Goal: Contribute content: Contribute content

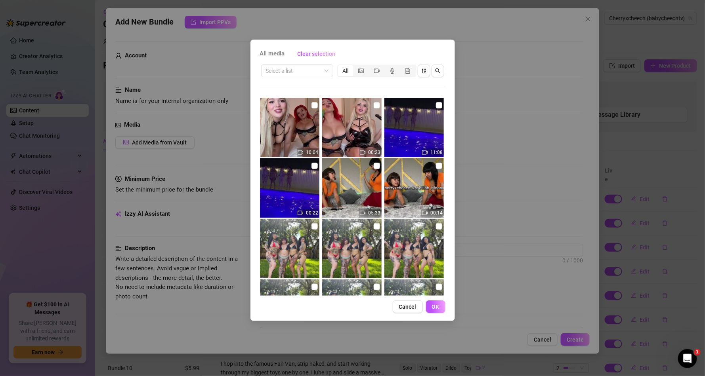
click at [419, 168] on img at bounding box center [413, 187] width 59 height 59
checkbox input "true"
click at [341, 174] on img at bounding box center [351, 187] width 59 height 59
checkbox input "true"
click at [409, 303] on button "Cancel" at bounding box center [408, 307] width 30 height 13
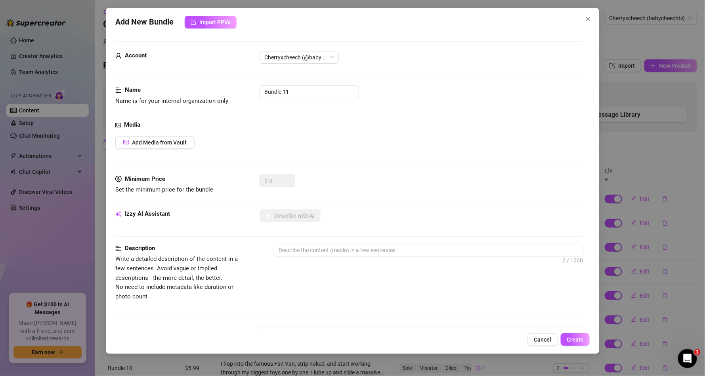
click at [545, 339] on span "Cancel" at bounding box center [542, 340] width 17 height 6
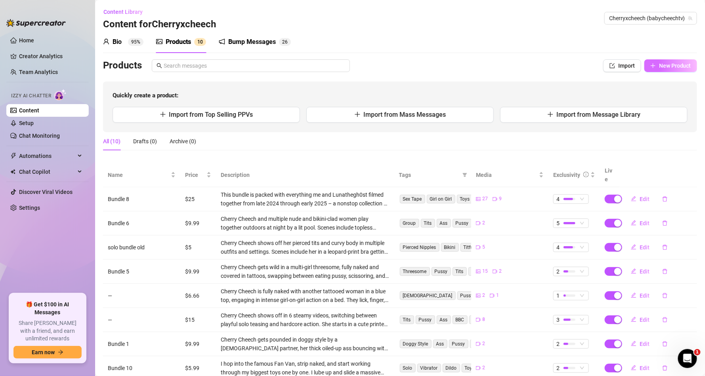
click at [661, 67] on span "New Product" at bounding box center [675, 66] width 32 height 6
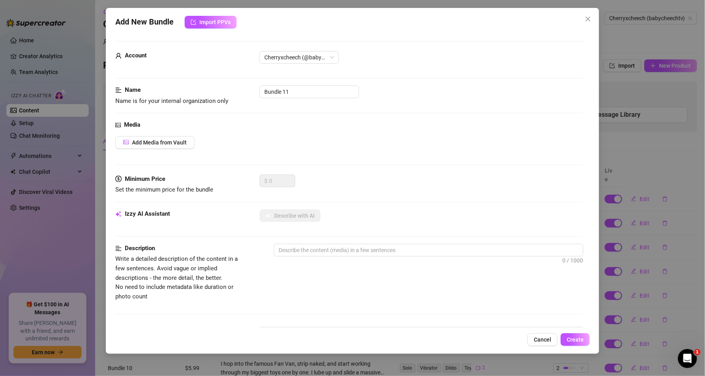
click at [585, 17] on icon "close" at bounding box center [588, 19] width 6 height 6
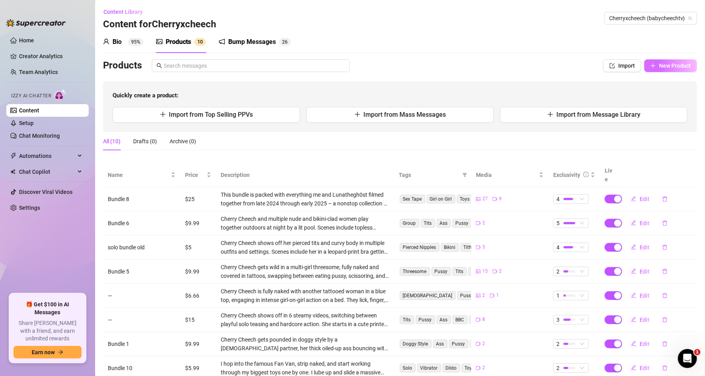
click at [649, 63] on button "New Product" at bounding box center [670, 65] width 53 height 13
type textarea "Type your message here..."
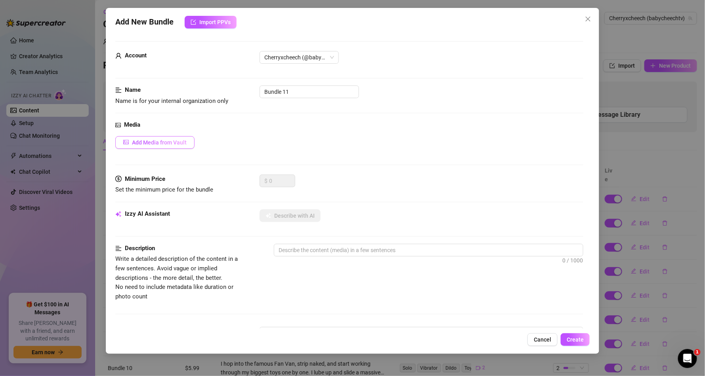
click at [174, 139] on span "Add Media from Vault" at bounding box center [159, 142] width 55 height 6
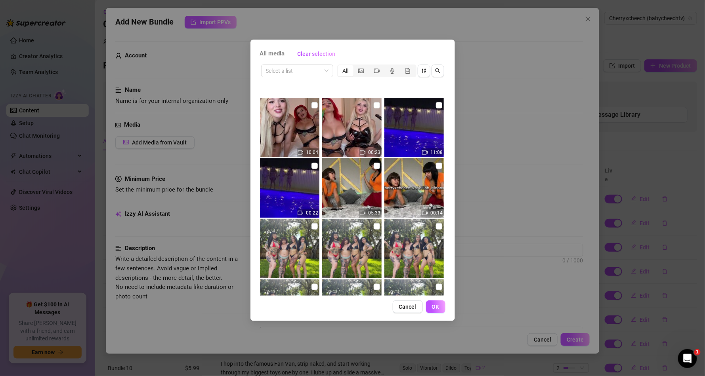
click at [414, 196] on img at bounding box center [413, 187] width 59 height 59
checkbox input "true"
click at [362, 191] on img at bounding box center [351, 187] width 59 height 59
checkbox input "true"
click at [436, 308] on span "OK" at bounding box center [436, 307] width 8 height 6
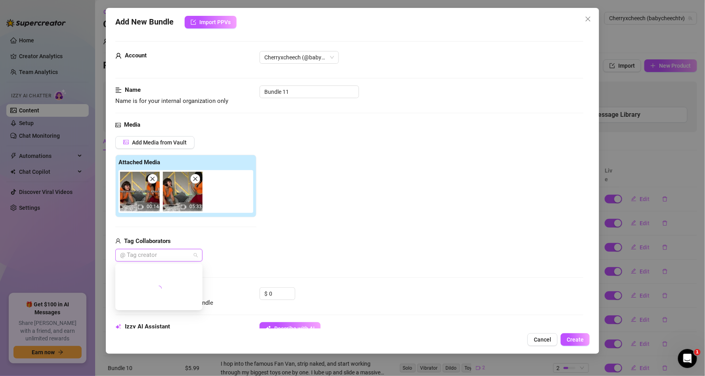
click at [139, 253] on div at bounding box center [155, 255] width 76 height 11
type input "delilah"
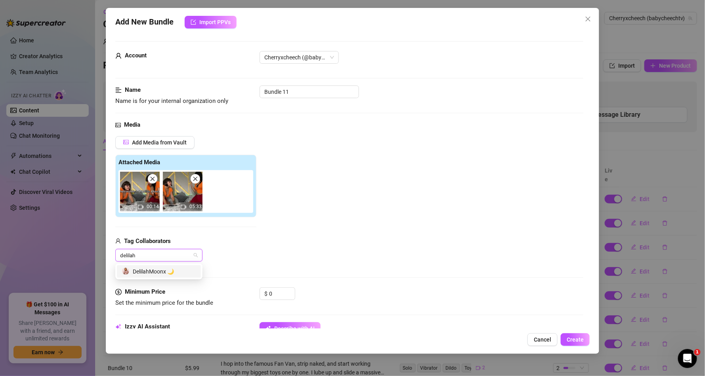
click at [169, 272] on div "DelilahMoonx 🌙" at bounding box center [159, 271] width 74 height 9
click at [472, 226] on div "Add Media from Vault Attached Media 00:14 05:33 Tag Collaborators DelilahMoonx 🌙" at bounding box center [349, 199] width 468 height 126
click at [280, 287] on div "Media Add Media from Vault Attached Media 00:14 05:33 Tag Collaborators Delilah…" at bounding box center [349, 203] width 468 height 167
click at [278, 290] on input "0" at bounding box center [282, 294] width 26 height 12
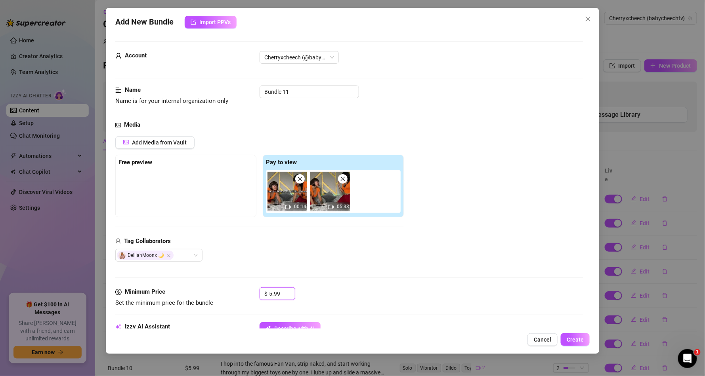
type input "5.99"
drag, startPoint x: 308, startPoint y: 198, endPoint x: 300, endPoint y: 270, distance: 72.1
click at [198, 187] on div "Free preview Pay to view 00:14 05:33" at bounding box center [259, 186] width 288 height 63
click at [290, 246] on div "Tag Collaborators DelilahMoonx 🌙" at bounding box center [259, 249] width 288 height 25
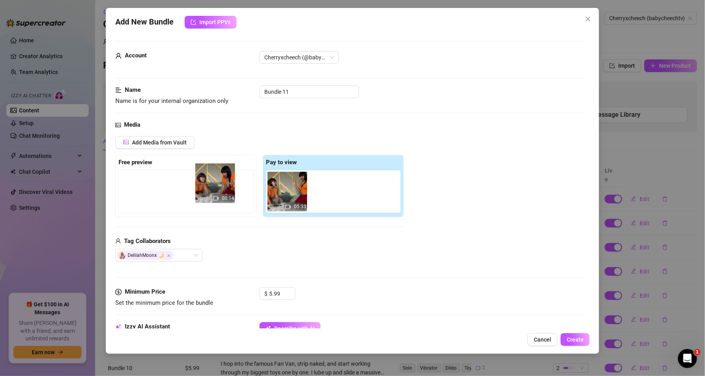
drag, startPoint x: 277, startPoint y: 205, endPoint x: 185, endPoint y: 192, distance: 93.1
click at [185, 192] on div "Free preview Pay to view 00:14 05:33" at bounding box center [259, 186] width 288 height 63
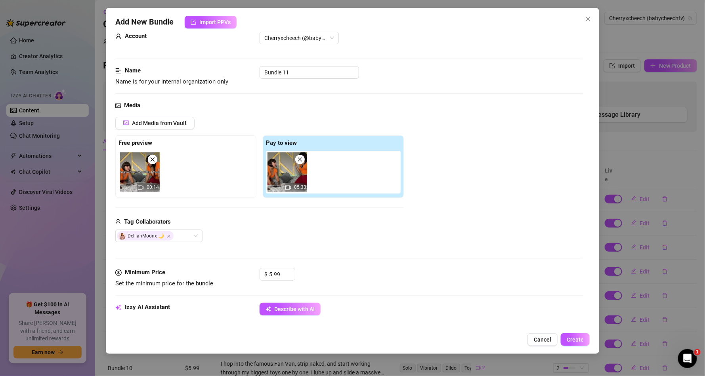
scroll to position [190, 0]
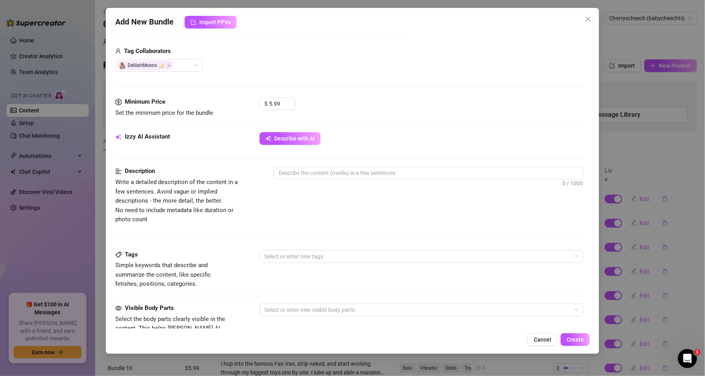
click at [318, 146] on div "Izzy AI Assistant Describe with AI" at bounding box center [349, 142] width 468 height 20
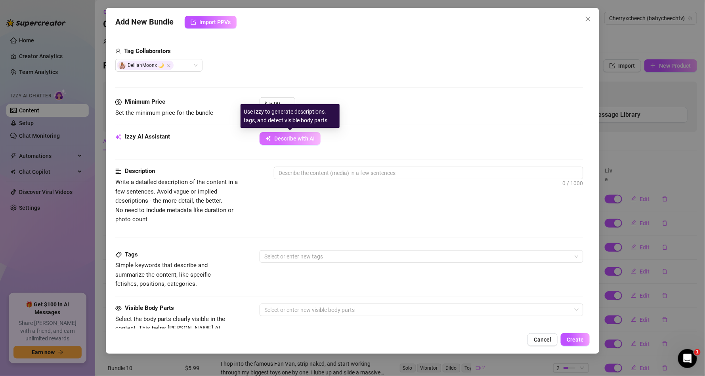
click at [311, 136] on span "Describe with AI" at bounding box center [294, 138] width 40 height 6
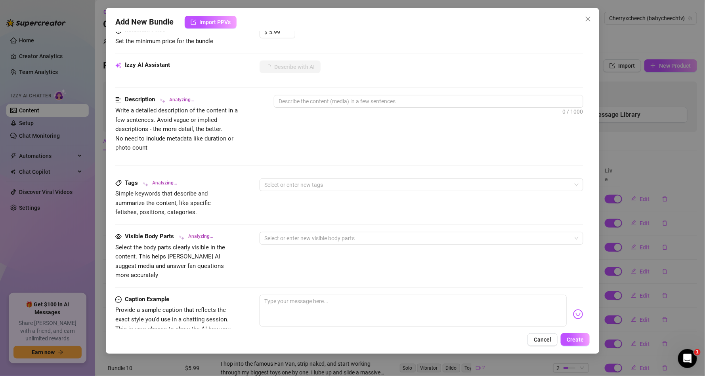
scroll to position [285, 0]
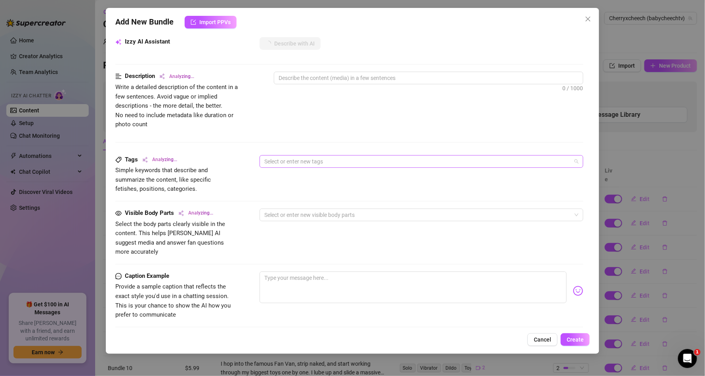
click at [307, 162] on div at bounding box center [417, 161] width 312 height 11
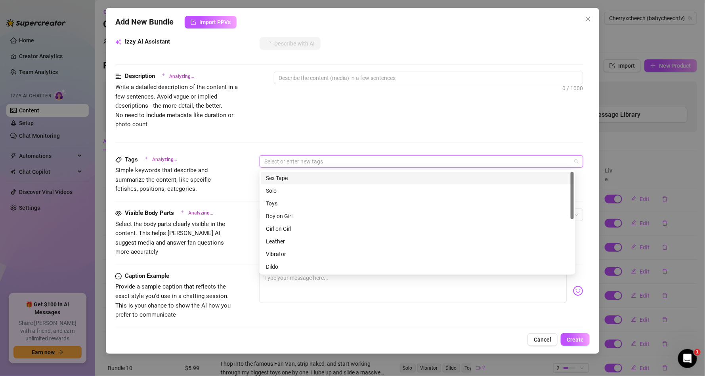
click at [281, 177] on div "Sex Tape" at bounding box center [417, 178] width 303 height 9
click at [281, 229] on div "Girl on Girl" at bounding box center [417, 229] width 303 height 9
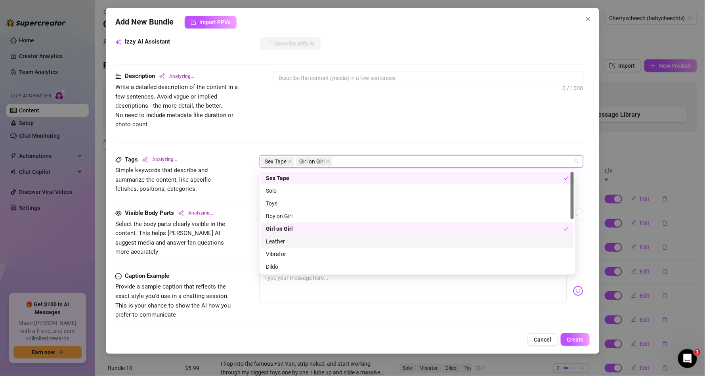
scroll to position [48, 0]
click at [288, 232] on div "Cheap Content" at bounding box center [417, 232] width 303 height 9
click at [277, 246] on div "Promo" at bounding box center [417, 244] width 303 height 9
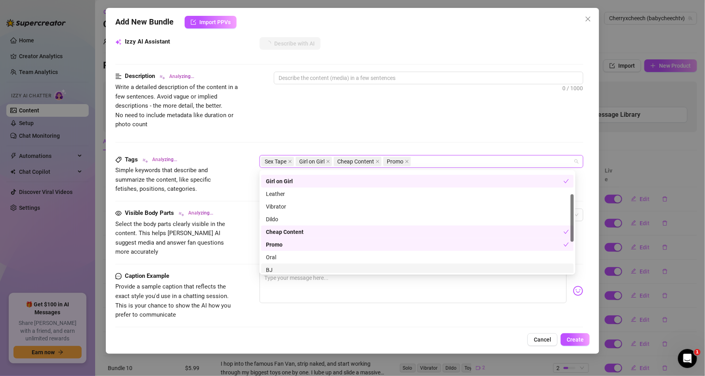
scroll to position [95, 0]
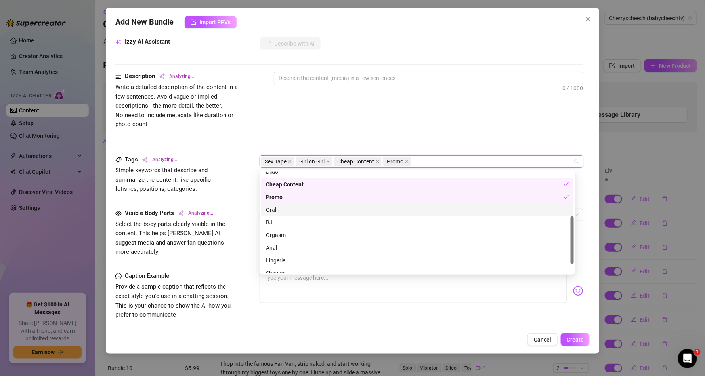
click at [274, 206] on div "Oral" at bounding box center [417, 210] width 303 height 9
click at [280, 236] on div "Orgasm" at bounding box center [417, 235] width 303 height 9
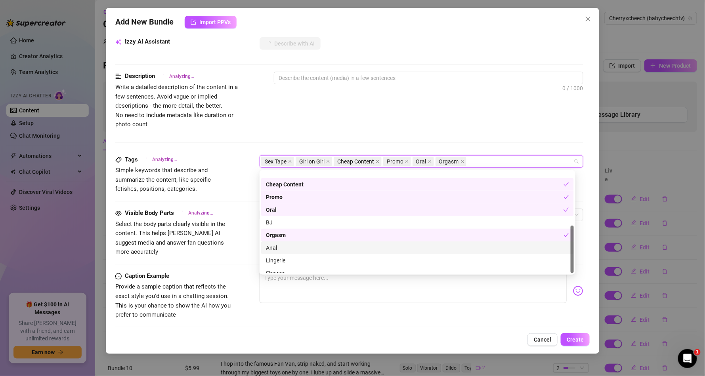
scroll to position [114, 0]
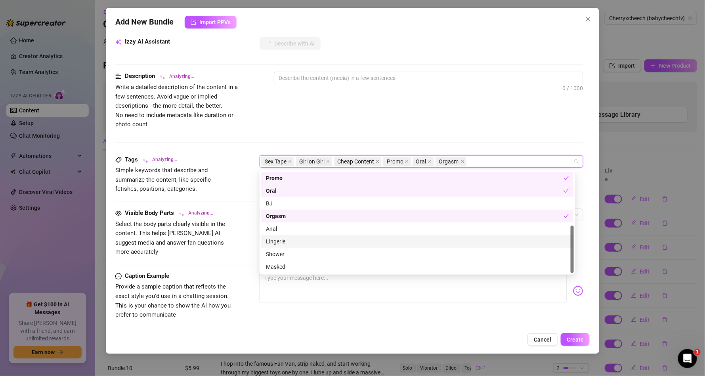
click at [286, 241] on div "Lingerie" at bounding box center [417, 241] width 303 height 9
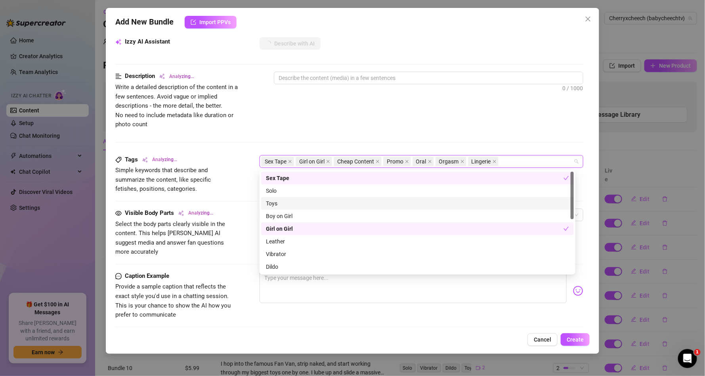
click at [314, 202] on div "Toys" at bounding box center [417, 203] width 303 height 9
click at [283, 263] on div "Dildo" at bounding box center [417, 267] width 303 height 9
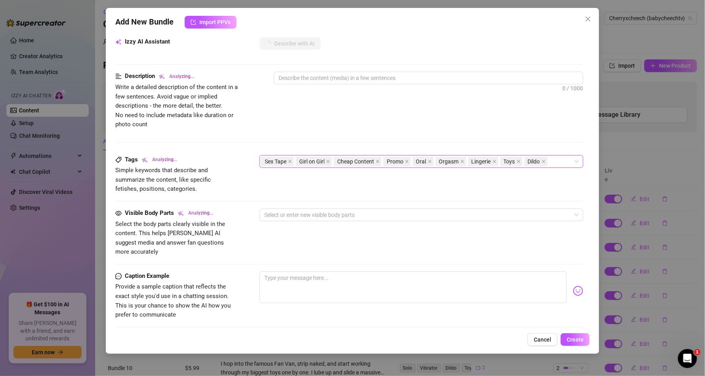
click at [385, 105] on div "0 / 1000" at bounding box center [428, 89] width 309 height 34
click at [423, 212] on div at bounding box center [417, 215] width 312 height 11
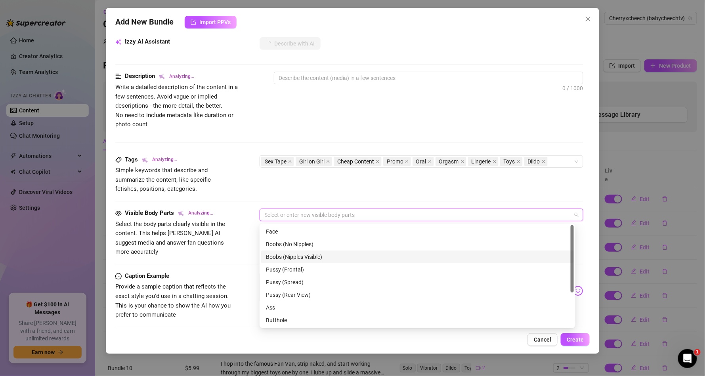
drag, startPoint x: 321, startPoint y: 257, endPoint x: 321, endPoint y: 268, distance: 10.3
click at [321, 259] on div "Boobs (Nipples Visible)" at bounding box center [417, 257] width 303 height 9
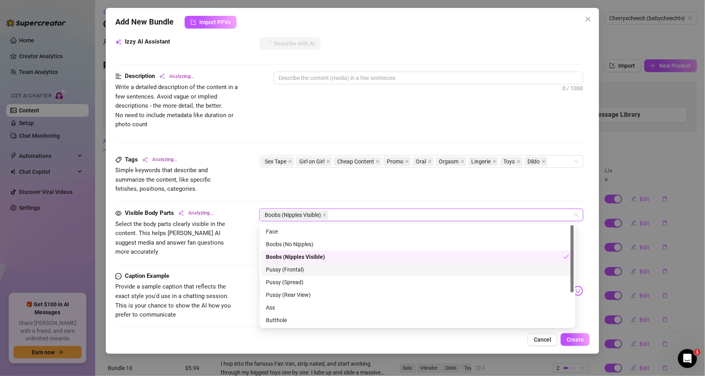
drag, startPoint x: 303, startPoint y: 268, endPoint x: 302, endPoint y: 279, distance: 11.1
click at [302, 268] on div "Pussy (Frontal)" at bounding box center [417, 269] width 303 height 9
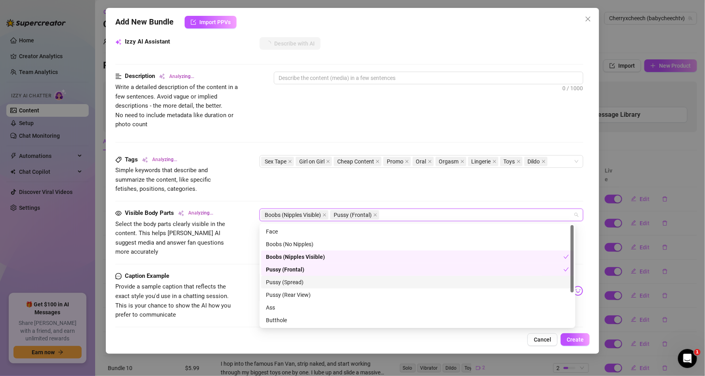
click at [304, 283] on div "Pussy (Spread)" at bounding box center [417, 282] width 303 height 9
click at [307, 295] on div "Pussy (Rear View)" at bounding box center [417, 295] width 303 height 9
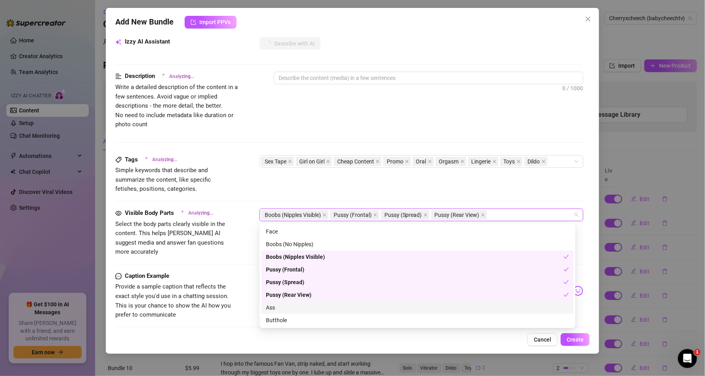
click at [301, 302] on div "Ass" at bounding box center [417, 307] width 313 height 13
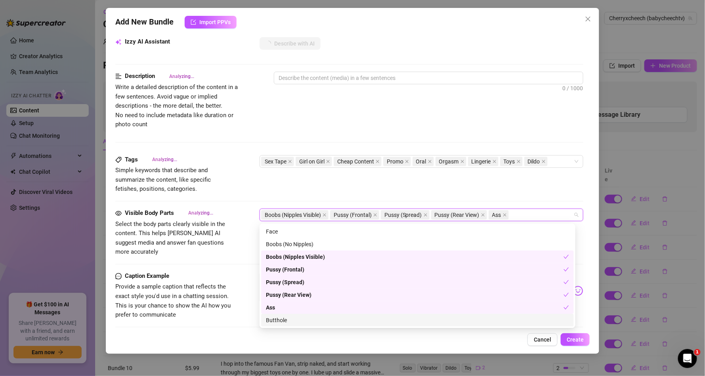
click at [297, 322] on div "Butthole" at bounding box center [417, 320] width 303 height 9
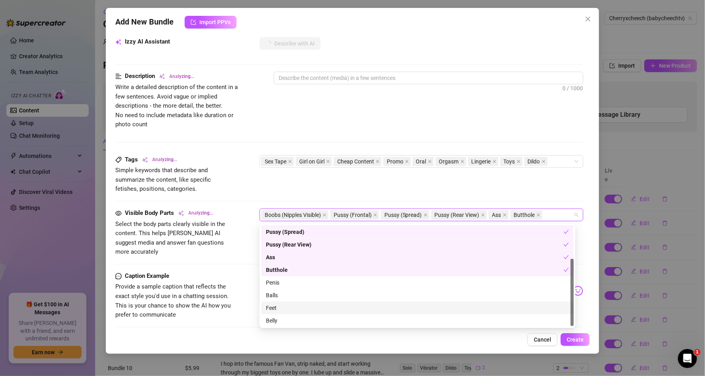
click at [277, 308] on div "Feet" at bounding box center [417, 308] width 303 height 9
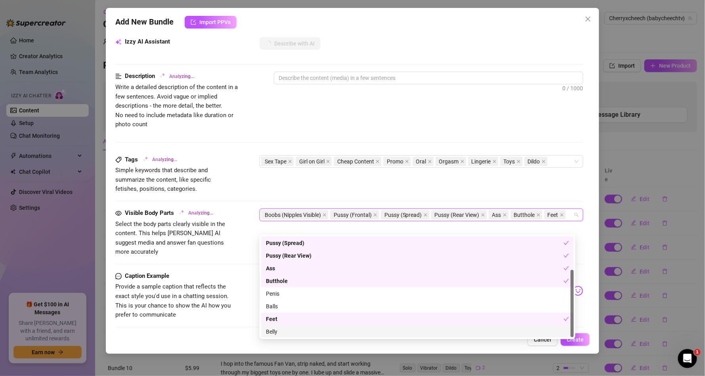
click at [280, 330] on div "Belly" at bounding box center [417, 332] width 303 height 9
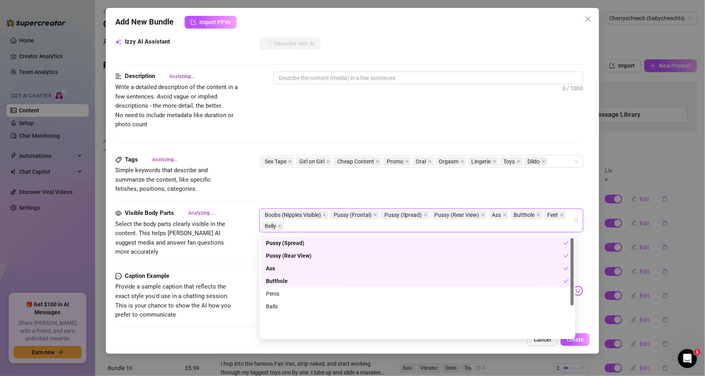
scroll to position [3, 0]
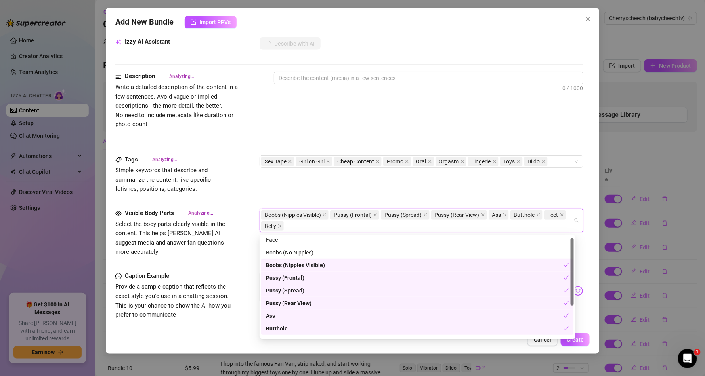
type textarea "Cherry"
type textarea "Cherry Cheech,"
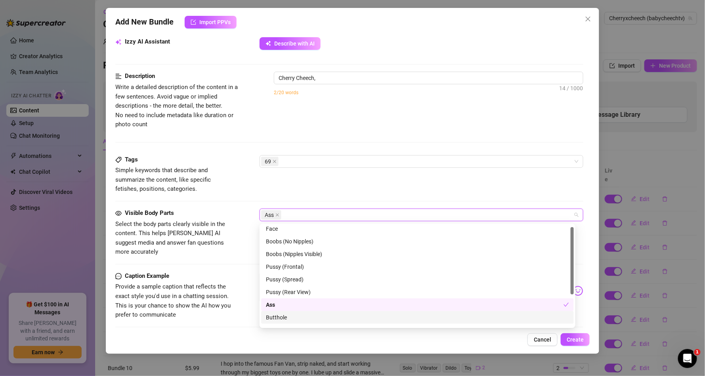
type textarea "Cherry Cheech, dressed"
type textarea "Cherry Cheech, dressed in"
type textarea "Cherry Cheech, dressed in a"
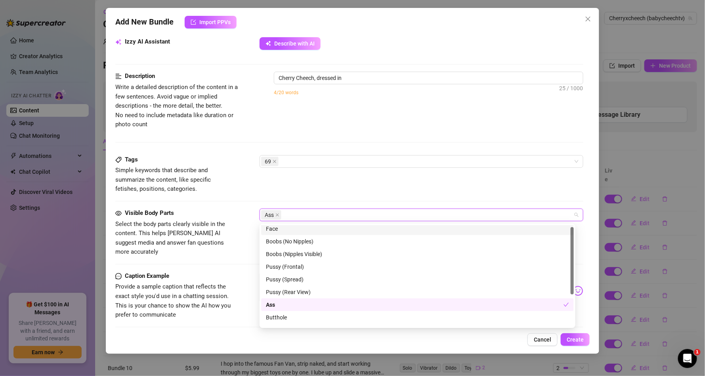
type textarea "Cherry Cheech, dressed in a"
type textarea "Cherry Cheech, dressed in a tight"
type textarea "Cherry Cheech, dressed in a tight orange"
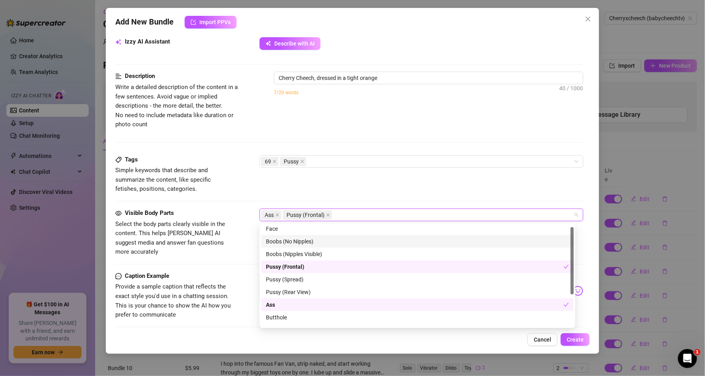
type textarea "Cherry Cheech, dressed in a tight orange top"
type textarea "Cherry Cheech, dressed in a tight orange top and"
type textarea "Cherry Cheech, dressed in a tight orange top and red"
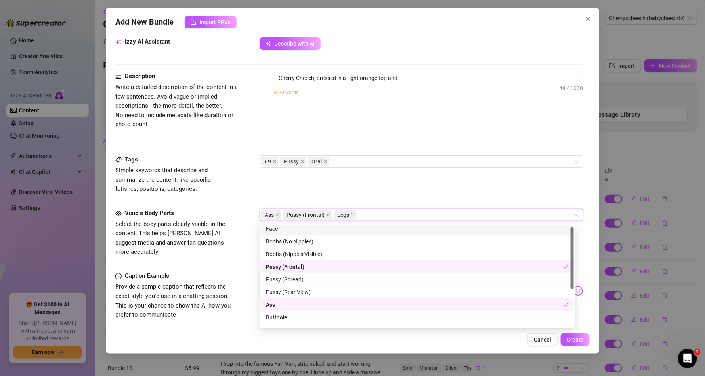
type textarea "Cherry Cheech, dressed in a tight orange top and red"
type textarea "Cherry Cheech, dressed in a tight orange top and red skirt,"
type textarea "Cherry Cheech, dressed in a tight orange top and red skirt, gets"
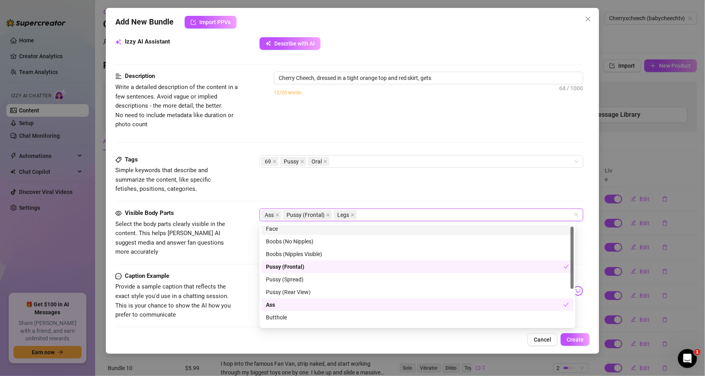
type textarea "Cherry Cheech, dressed in a tight orange top and red skirt, gets down"
click at [274, 228] on div "Face" at bounding box center [417, 229] width 303 height 9
type textarea "Cherry Cheech, dressed in a tight orange top and red skirt, gets down between"
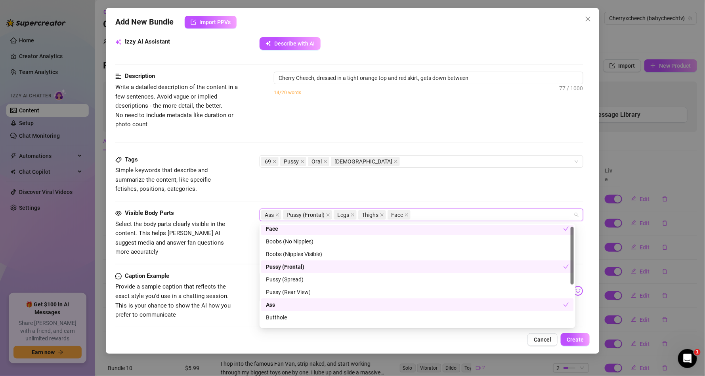
type textarea "Cherry Cheech, dressed in a tight orange top and red skirt, gets down between h…"
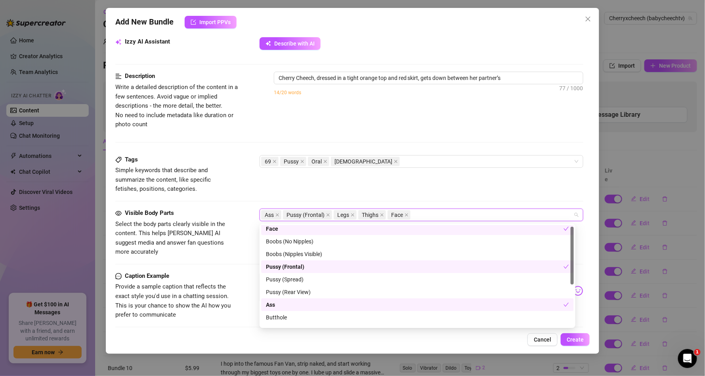
type textarea "Cherry Cheech, dressed in a tight orange top and red skirt, gets down between h…"
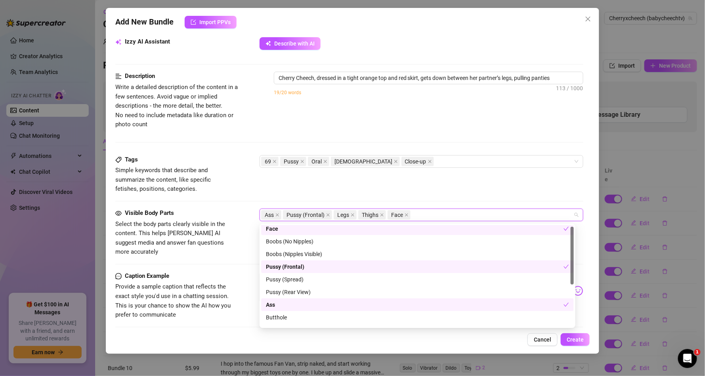
type textarea "Cherry Cheech, dressed in a tight orange top and red skirt, gets down between h…"
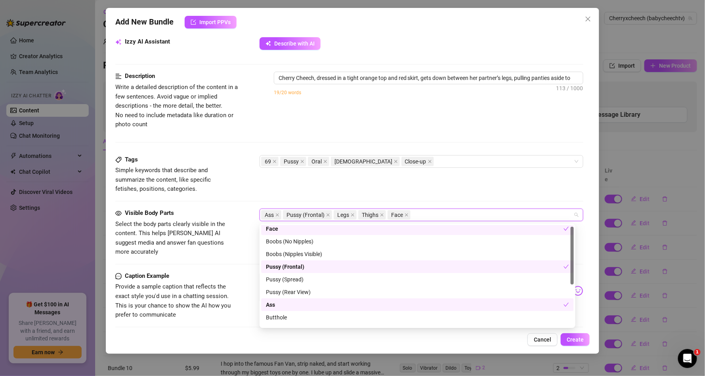
type textarea "Cherry Cheech, dressed in a tight orange top and red skirt, gets down between h…"
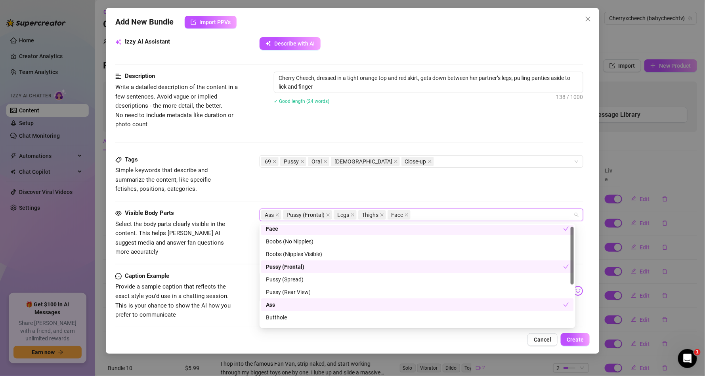
type textarea "Cherry Cheech, dressed in a tight orange top and red skirt, gets down between h…"
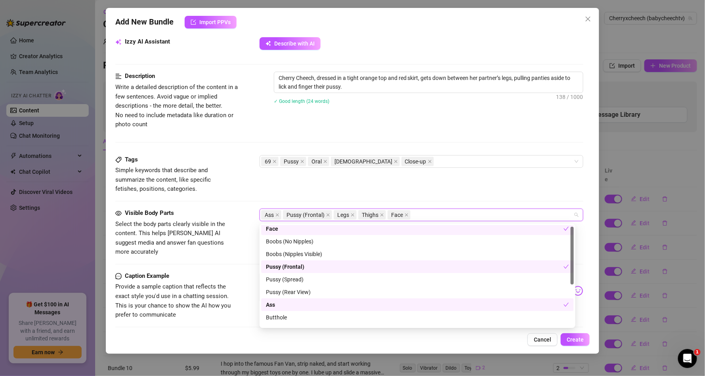
type textarea "Cherry Cheech, dressed in a tight orange top and red skirt, gets down between h…"
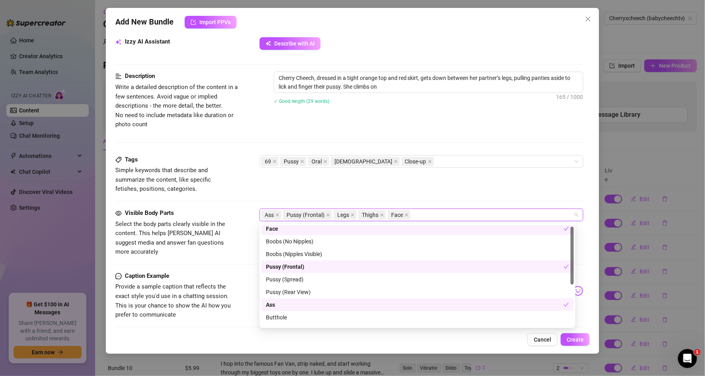
type textarea "Cherry Cheech, dressed in a tight orange top and red skirt, gets down between h…"
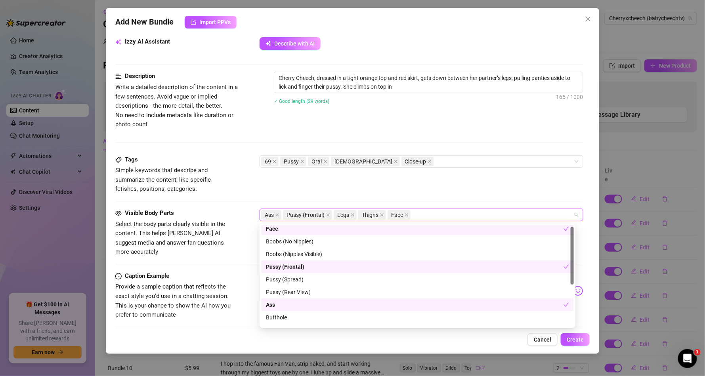
type textarea "Cherry Cheech, dressed in a tight orange top and red skirt, gets down between h…"
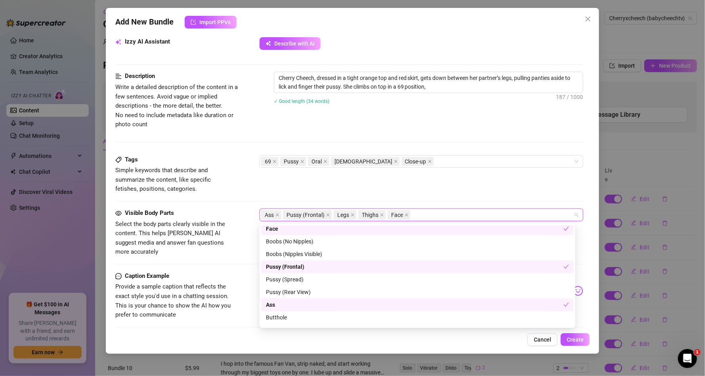
type textarea "Cherry Cheech, dressed in a tight orange top and red skirt, gets down between h…"
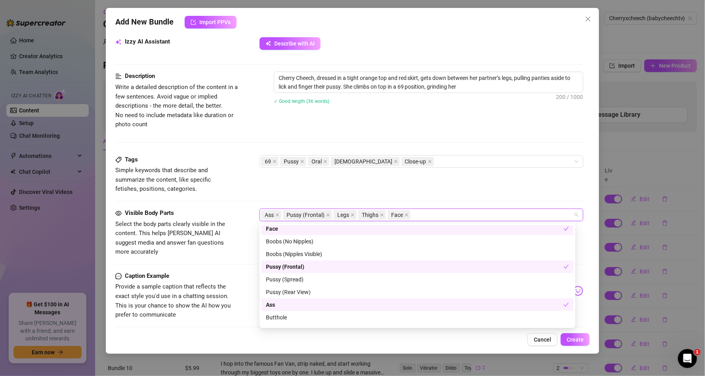
type textarea "Cherry Cheech, dressed in a tight orange top and red skirt, gets down between h…"
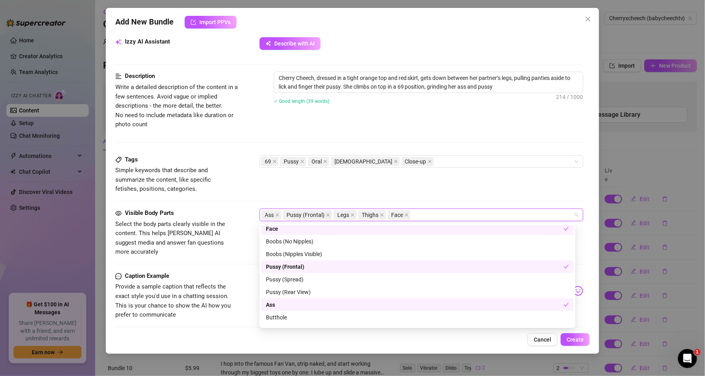
type textarea "Cherry Cheech, dressed in a tight orange top and red skirt, gets down between h…"
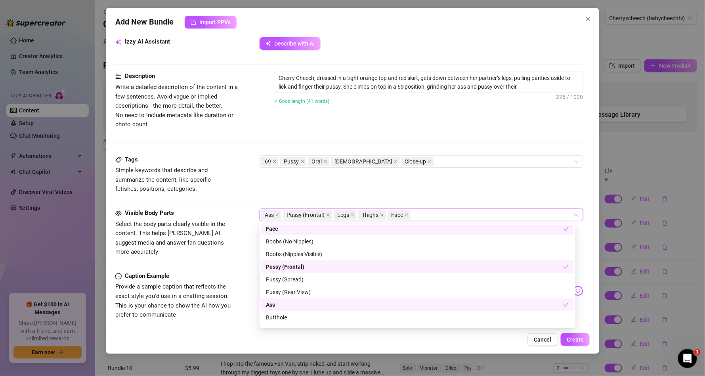
type textarea "Cherry Cheech, dressed in a tight orange top and red skirt, gets down between h…"
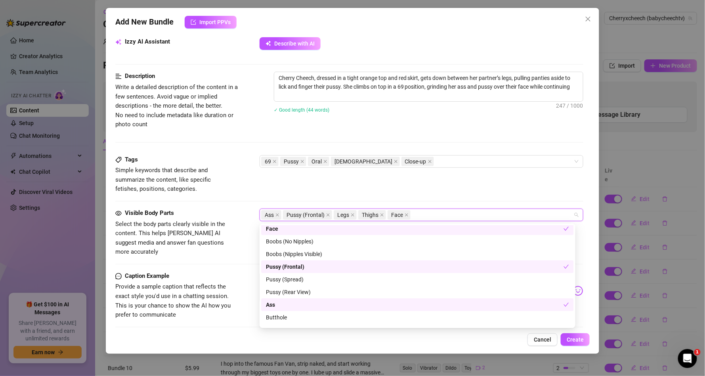
type textarea "Cherry Cheech, dressed in a tight orange top and red skirt, gets down between h…"
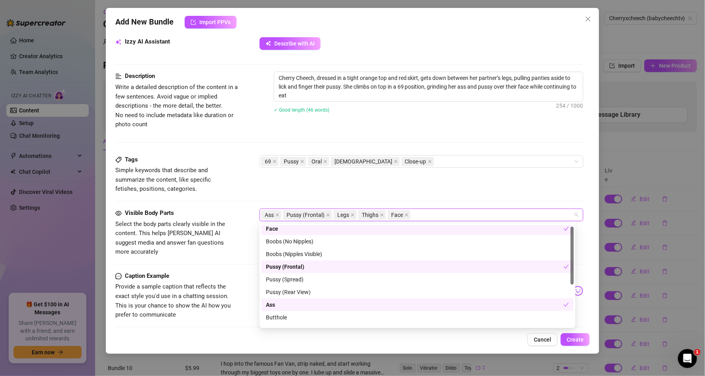
type textarea "Cherry Cheech, dressed in a tight orange top and red skirt, gets down between h…"
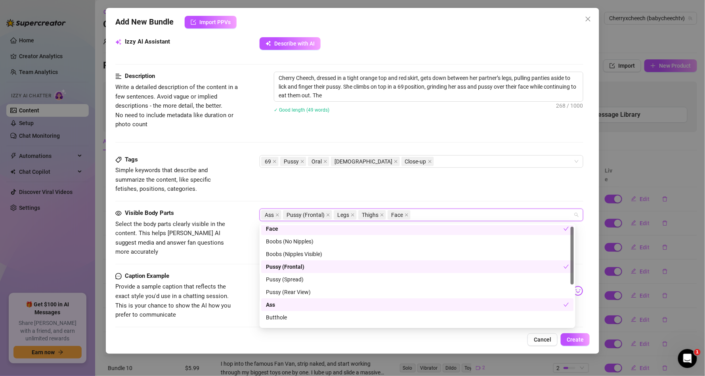
type textarea "Cherry Cheech, dressed in a tight orange top and red skirt, gets down between h…"
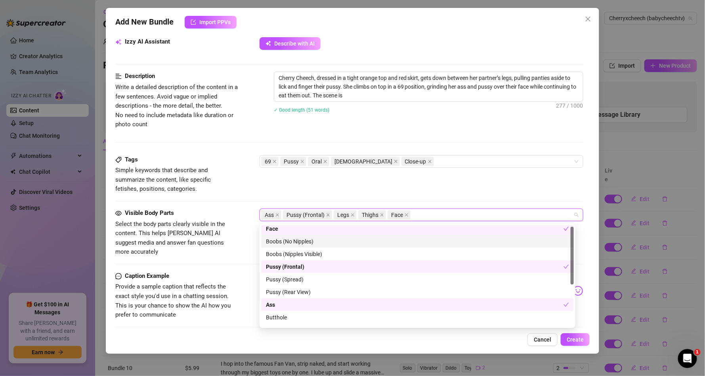
type textarea "Cherry Cheech, dressed in a tight orange top and red skirt, gets down between h…"
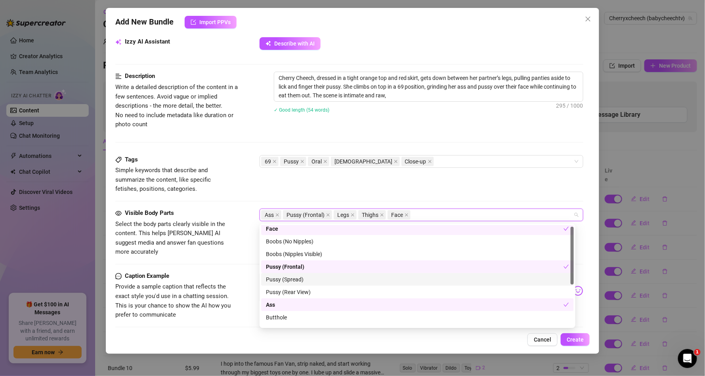
type textarea "Cherry Cheech, dressed in a tight orange top and red skirt, gets down between h…"
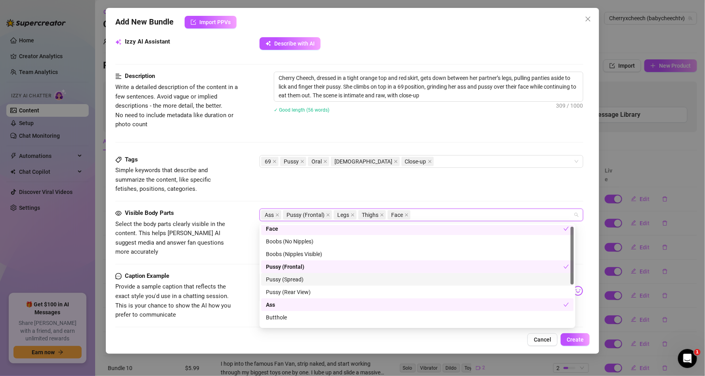
type textarea "Cherry Cheech, dressed in a tight orange top and red skirt, gets down between h…"
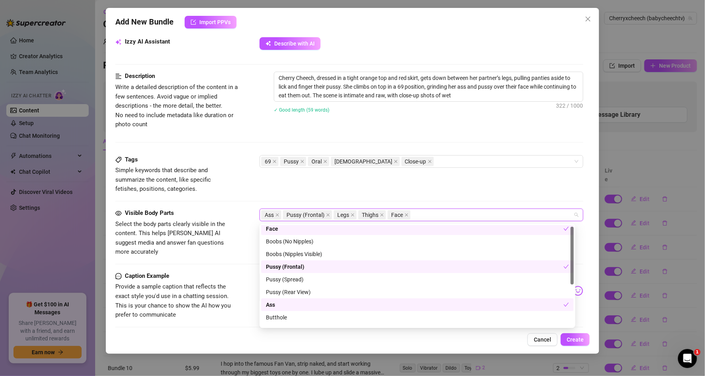
type textarea "Cherry Cheech, dressed in a tight orange top and red skirt, gets down between h…"
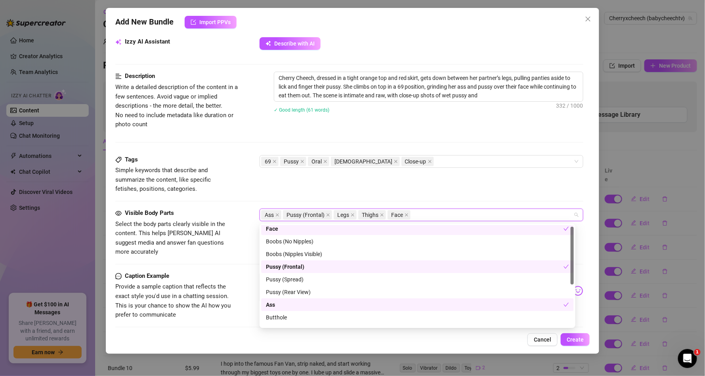
type textarea "Cherry Cheech, dressed in a tight orange top and red skirt, gets down between h…"
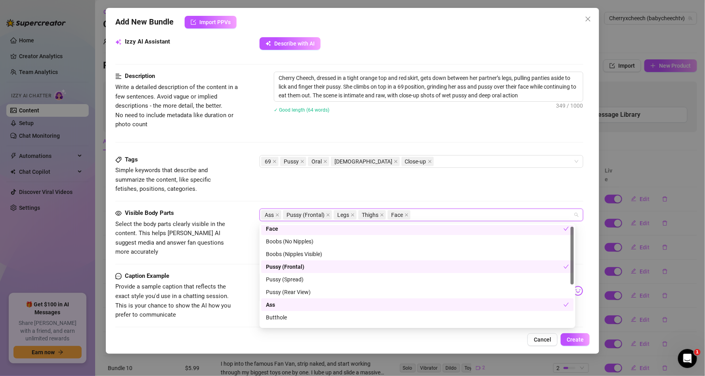
type textarea "Cherry Cheech, dressed in a tight orange top and red skirt, gets down between h…"
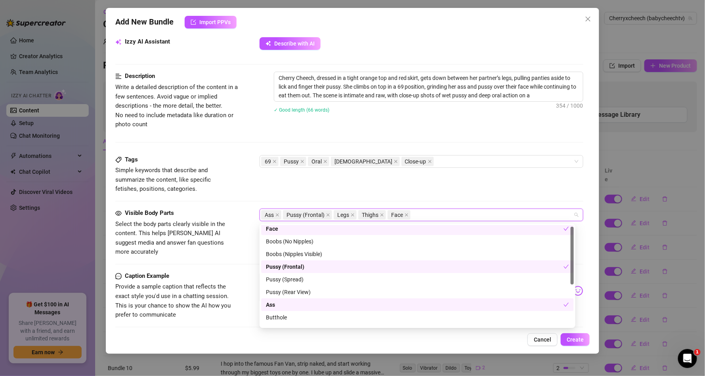
type textarea "Cherry Cheech, dressed in a tight orange top and red skirt, gets down between h…"
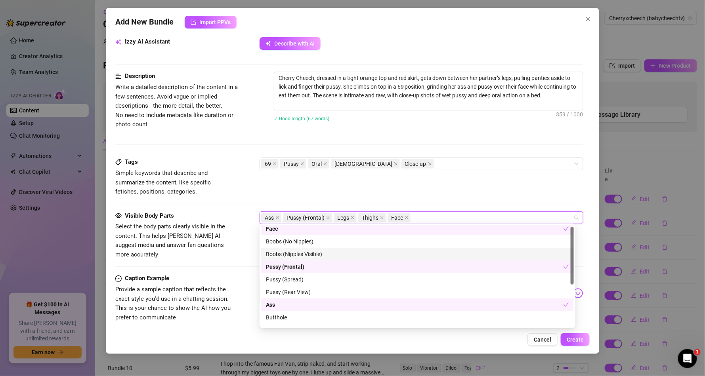
click at [308, 253] on div "Boobs (Nipples Visible)" at bounding box center [417, 254] width 303 height 9
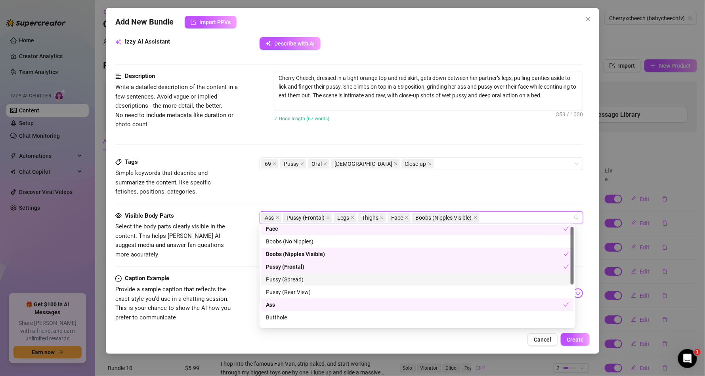
click at [293, 280] on div "Pussy (Spread)" at bounding box center [417, 279] width 303 height 9
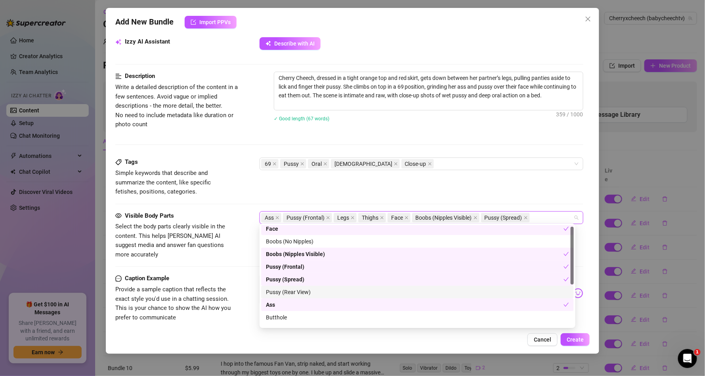
click at [295, 290] on div "Pussy (Rear View)" at bounding box center [417, 292] width 303 height 9
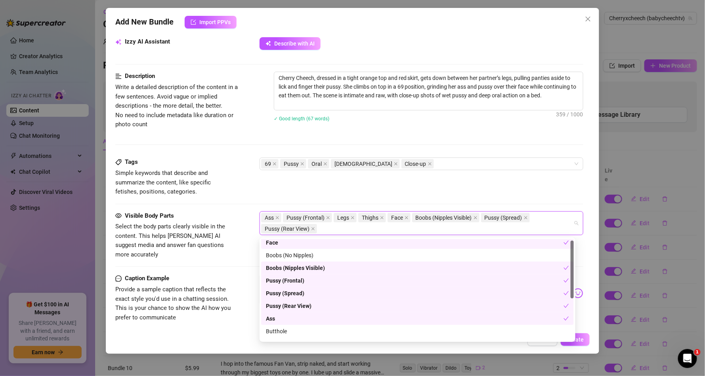
scroll to position [76, 0]
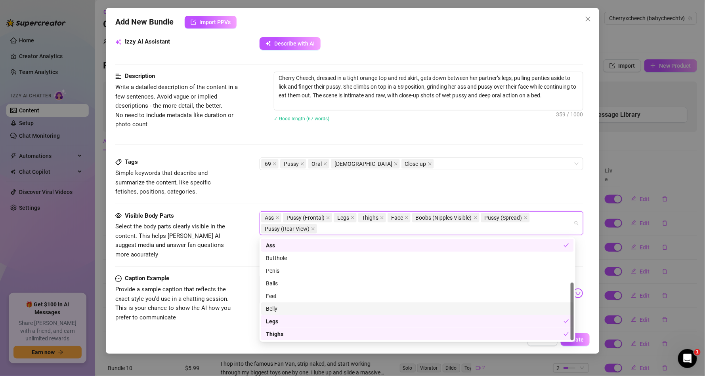
click at [281, 303] on div "Belly" at bounding box center [417, 309] width 313 height 13
click at [280, 291] on div "Feet" at bounding box center [417, 296] width 313 height 13
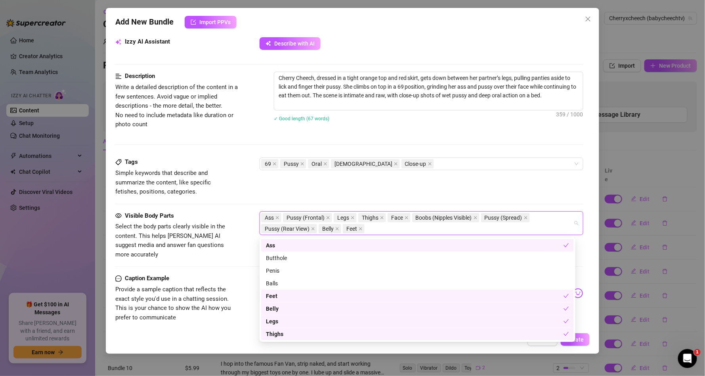
click at [417, 189] on div "Tags Simple keywords that describe and summarize the content, like specific fet…" at bounding box center [349, 177] width 468 height 39
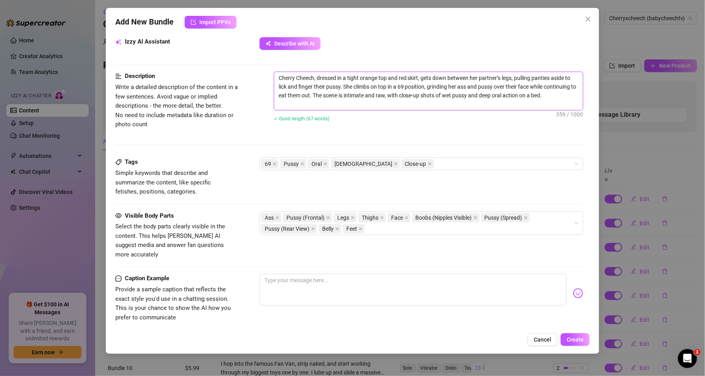
drag, startPoint x: 301, startPoint y: 110, endPoint x: 272, endPoint y: 72, distance: 47.2
click at [272, 72] on div "Description Write a detailed description of the content in a few sentences. Avo…" at bounding box center [349, 102] width 468 height 60
click at [378, 291] on textarea at bounding box center [412, 290] width 307 height 32
paste textarea "I finally did it — a full-on [PERSON_NAME] multiverse [DEMOGRAPHIC_DATA] fantas…"
type textarea "I finally did it — a full-on [PERSON_NAME] multiverse [DEMOGRAPHIC_DATA] fantas…"
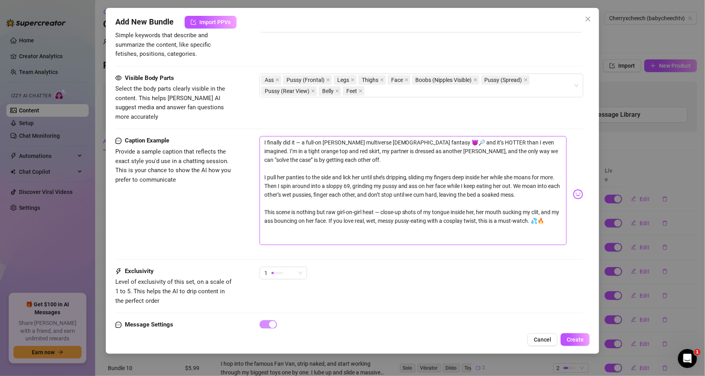
scroll to position [428, 0]
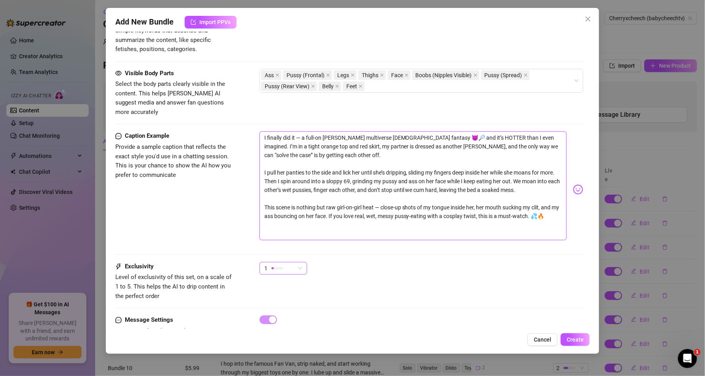
click at [291, 263] on div "1" at bounding box center [279, 269] width 31 height 12
type textarea "I finally did it — a full-on [PERSON_NAME] multiverse [DEMOGRAPHIC_DATA] fantas…"
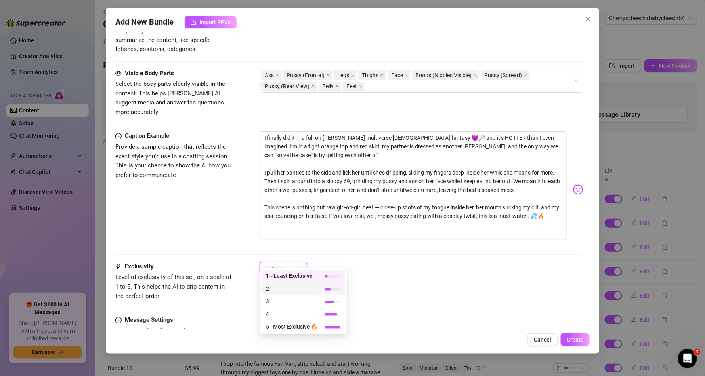
click at [271, 288] on span "2" at bounding box center [291, 288] width 51 height 9
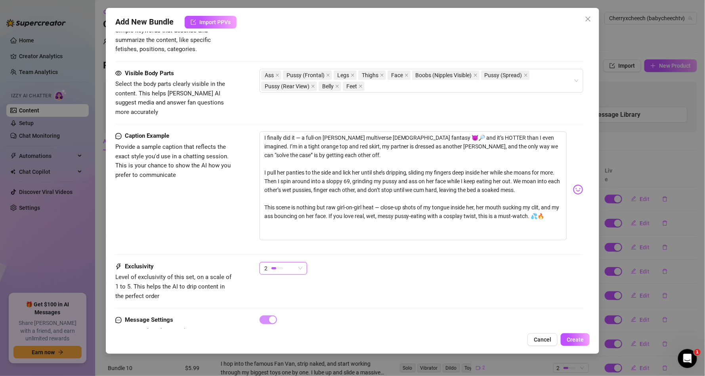
click at [416, 262] on div "2 2" at bounding box center [421, 272] width 324 height 20
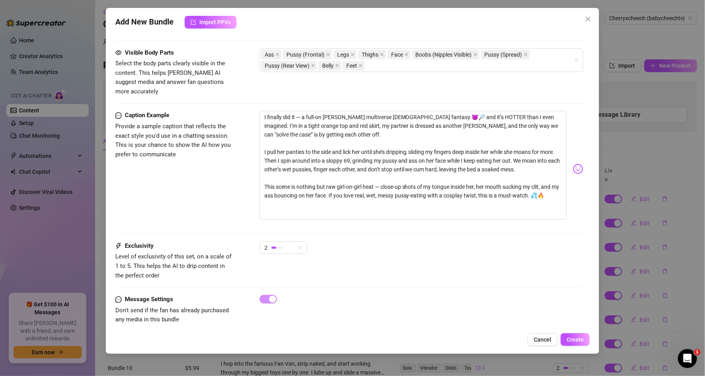
scroll to position [450, 0]
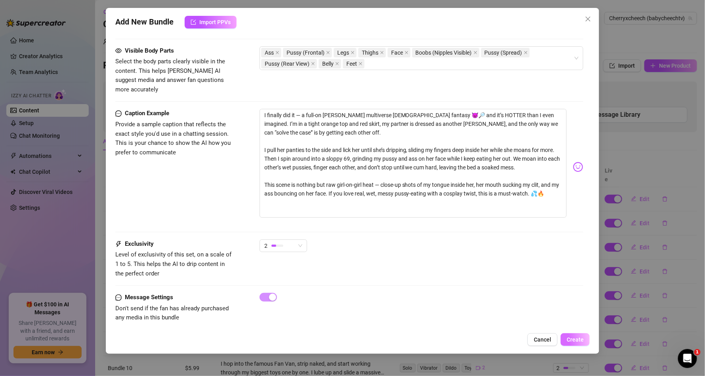
click at [568, 338] on span "Create" at bounding box center [574, 340] width 17 height 6
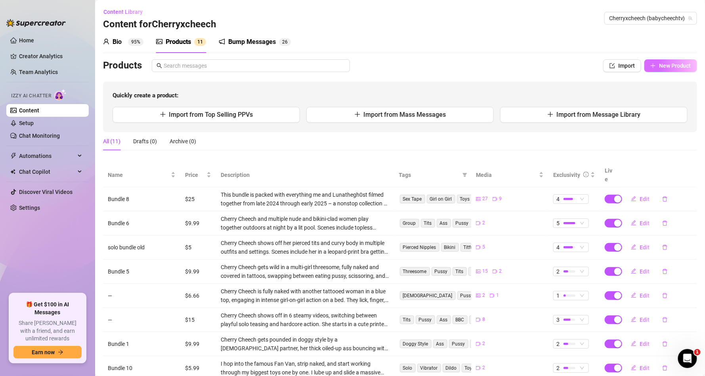
click at [675, 65] on span "New Product" at bounding box center [675, 66] width 32 height 6
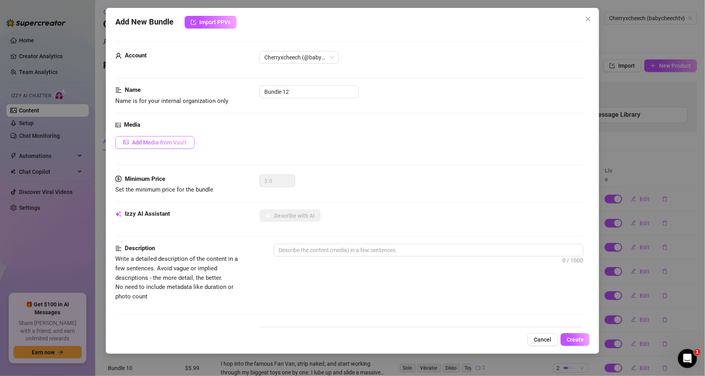
click at [171, 143] on span "Add Media from Vault" at bounding box center [159, 142] width 55 height 6
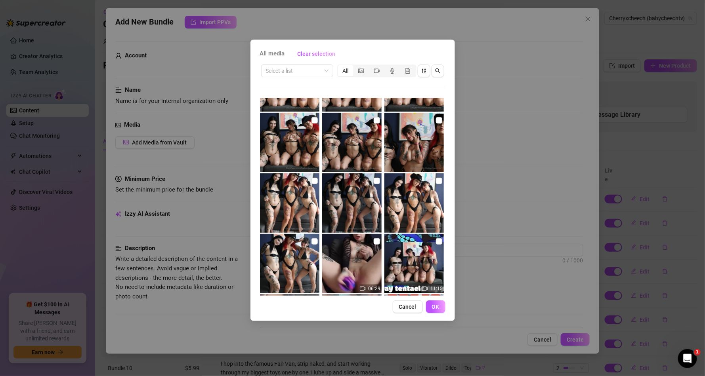
scroll to position [903, 0]
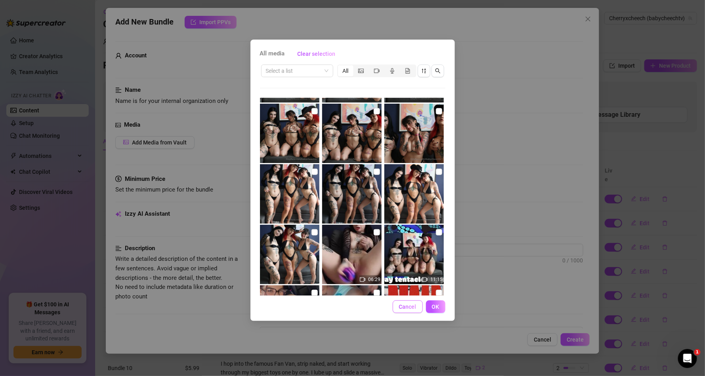
click at [403, 305] on span "Cancel" at bounding box center [407, 307] width 17 height 6
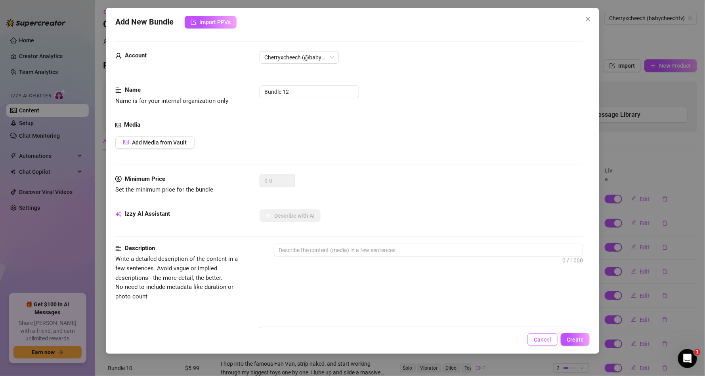
click at [531, 344] on button "Cancel" at bounding box center [542, 340] width 30 height 13
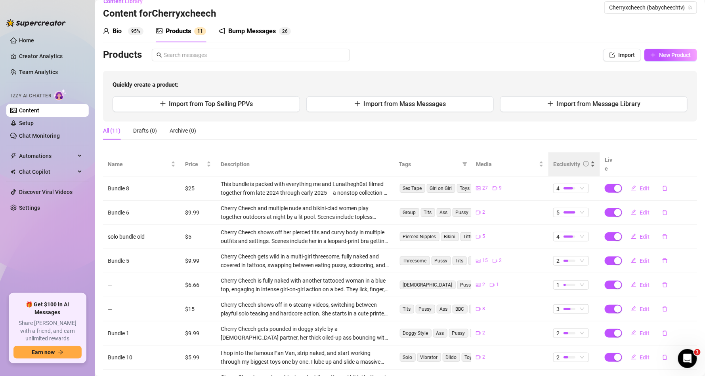
scroll to position [0, 0]
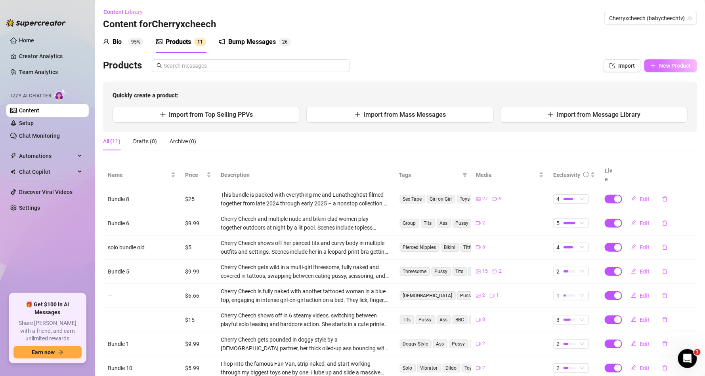
click at [675, 63] on span "New Product" at bounding box center [675, 66] width 32 height 6
type textarea "Type your message here..."
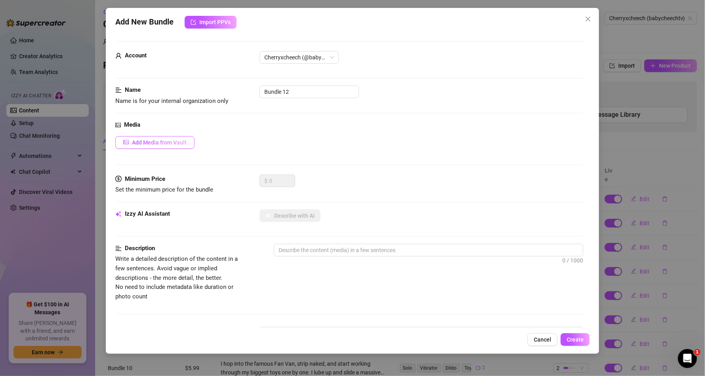
click at [180, 136] on button "Add Media from Vault" at bounding box center [154, 142] width 79 height 13
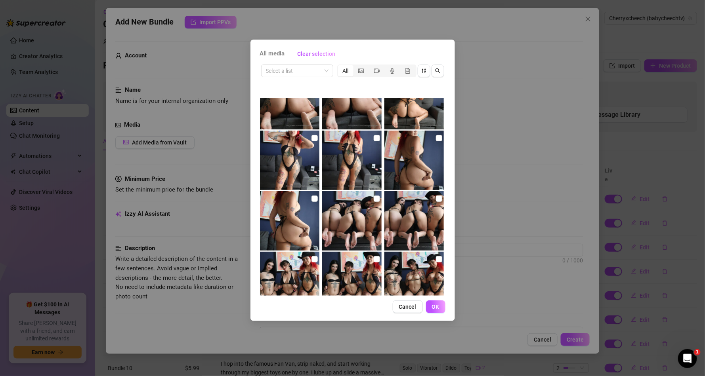
scroll to position [618, 0]
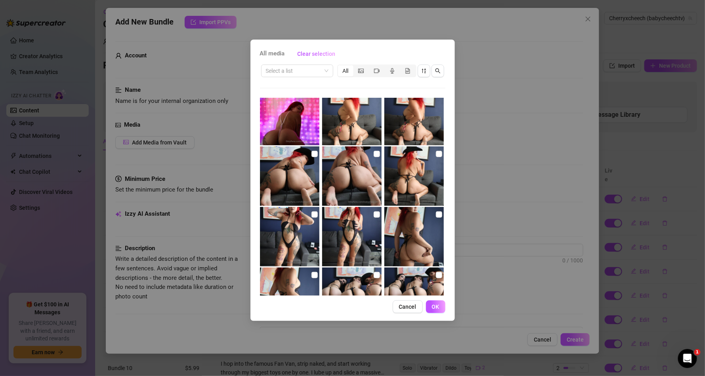
click at [374, 124] on img at bounding box center [351, 115] width 59 height 59
checkbox input "true"
click at [417, 118] on img at bounding box center [413, 115] width 59 height 59
checkbox input "true"
click at [342, 129] on img at bounding box center [351, 115] width 59 height 59
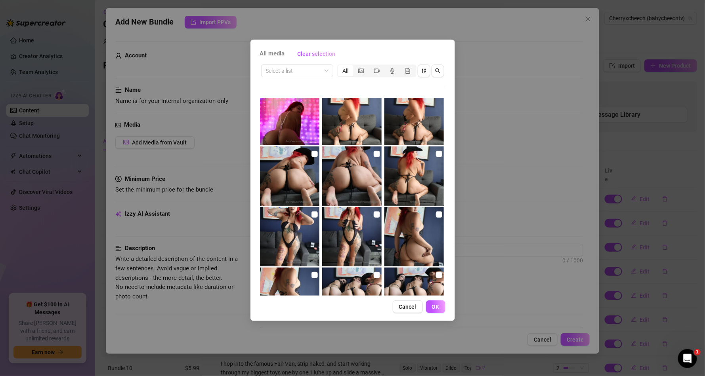
checkbox input "false"
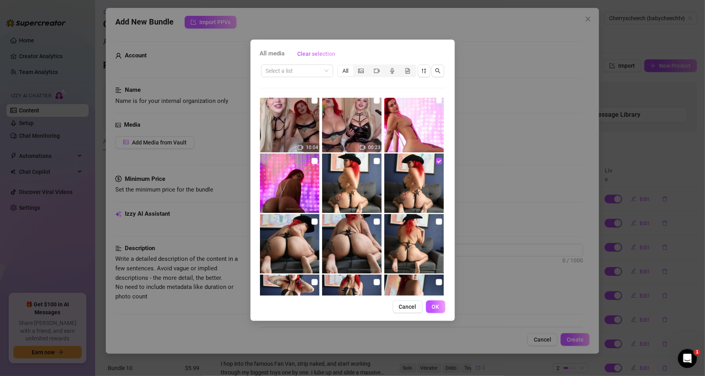
scroll to position [523, 0]
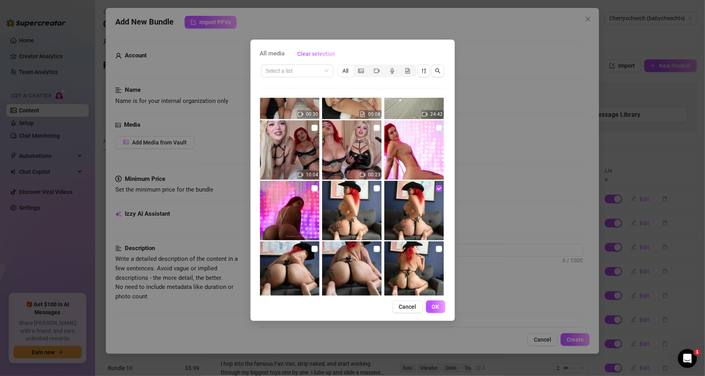
click at [414, 199] on img at bounding box center [413, 210] width 59 height 59
checkbox input "false"
click at [359, 199] on img at bounding box center [351, 210] width 59 height 59
checkbox input "true"
click at [417, 193] on img at bounding box center [413, 210] width 59 height 59
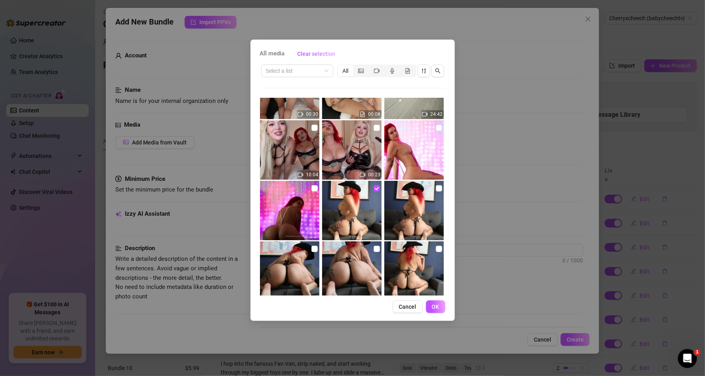
checkbox input "true"
click at [392, 260] on img at bounding box center [413, 271] width 59 height 59
checkbox input "true"
click at [346, 265] on img at bounding box center [351, 271] width 59 height 59
checkbox input "true"
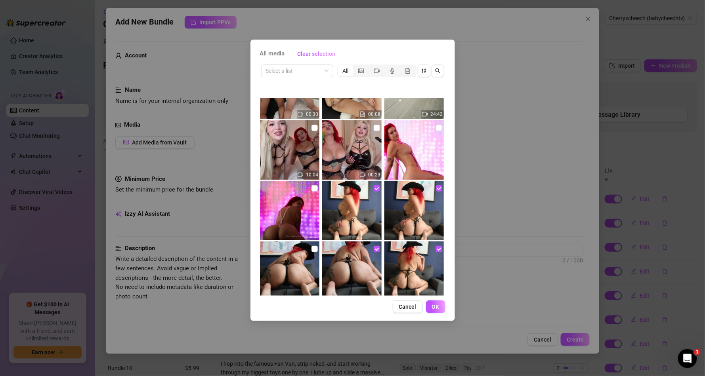
click at [254, 263] on div "All media Clear selection Select a list All 10:04 00:23 11:08 00:22 05:33 00:14…" at bounding box center [352, 181] width 204 height 282
click at [286, 262] on img at bounding box center [289, 271] width 59 height 59
checkbox input "true"
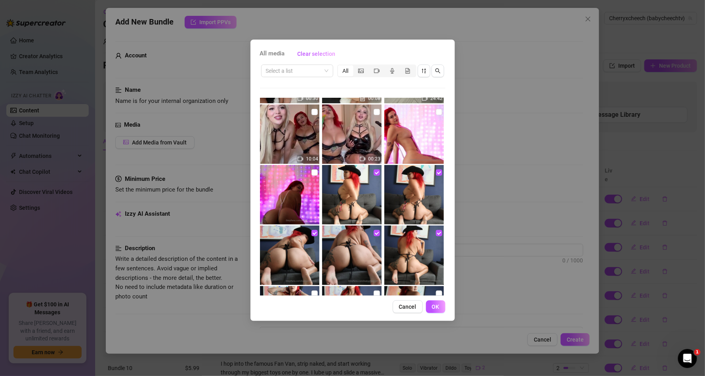
scroll to position [665, 0]
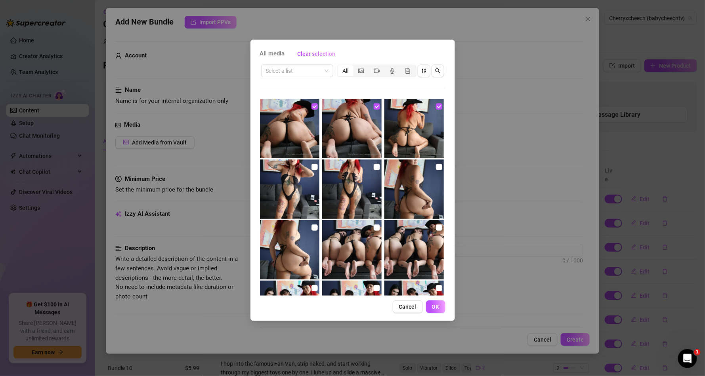
click at [281, 179] on img at bounding box center [289, 189] width 59 height 59
checkbox input "true"
click at [348, 189] on img at bounding box center [351, 189] width 59 height 59
checkbox input "true"
click at [398, 193] on img at bounding box center [413, 189] width 59 height 59
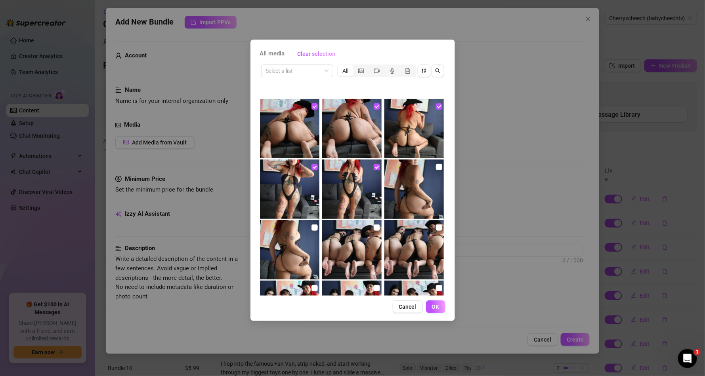
checkbox input "true"
click at [423, 242] on img at bounding box center [413, 249] width 59 height 59
checkbox input "true"
click at [369, 246] on img at bounding box center [351, 249] width 59 height 59
checkbox input "true"
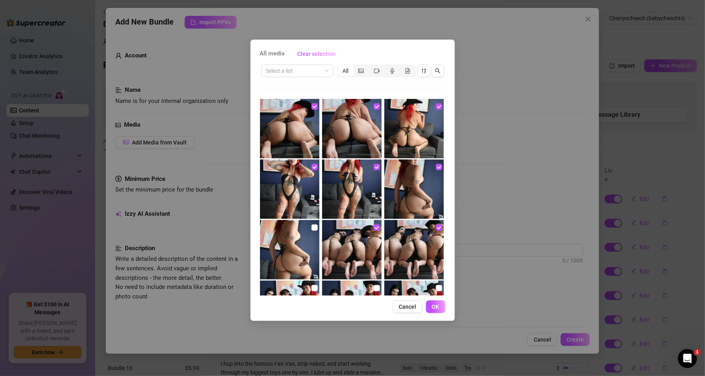
click at [306, 246] on img at bounding box center [289, 249] width 59 height 59
checkbox input "true"
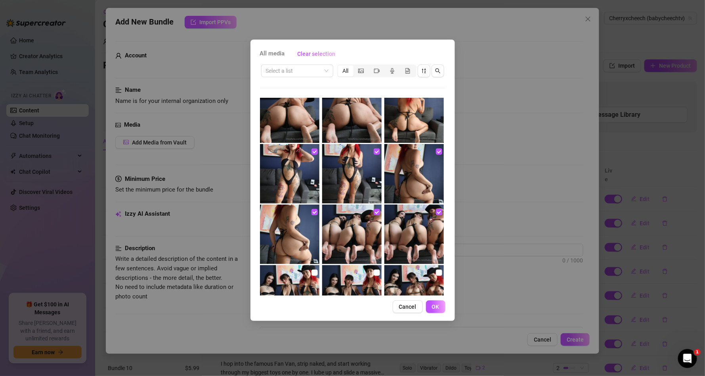
scroll to position [713, 0]
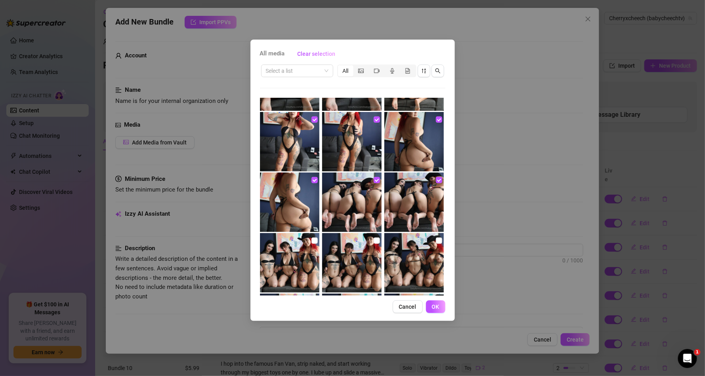
click at [286, 243] on img at bounding box center [289, 262] width 59 height 59
checkbox input "true"
click at [359, 252] on img at bounding box center [351, 262] width 59 height 59
checkbox input "true"
click at [404, 254] on img at bounding box center [413, 262] width 59 height 59
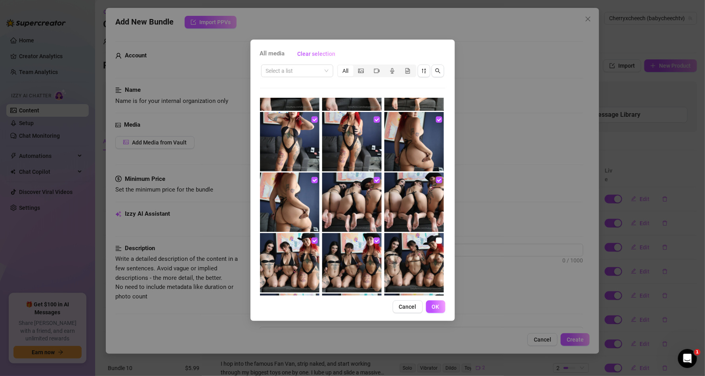
checkbox input "true"
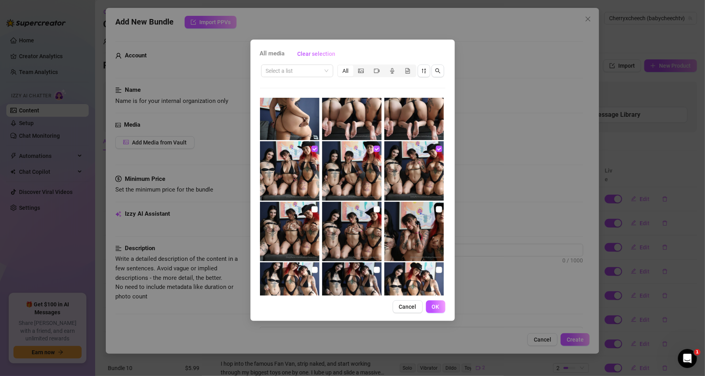
scroll to position [808, 0]
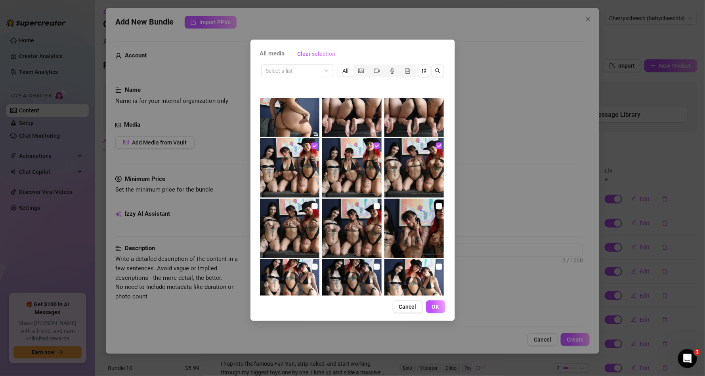
drag, startPoint x: 296, startPoint y: 233, endPoint x: 341, endPoint y: 228, distance: 45.1
click at [296, 232] on img at bounding box center [289, 228] width 59 height 59
checkbox input "true"
click at [348, 226] on img at bounding box center [351, 228] width 59 height 59
checkbox input "true"
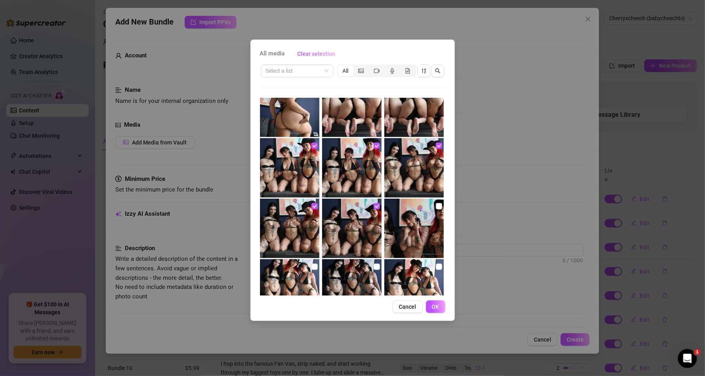
click at [416, 220] on img at bounding box center [413, 228] width 59 height 59
checkbox input "true"
drag, startPoint x: 300, startPoint y: 265, endPoint x: 332, endPoint y: 269, distance: 31.6
click at [300, 265] on img at bounding box center [289, 288] width 59 height 59
checkbox input "true"
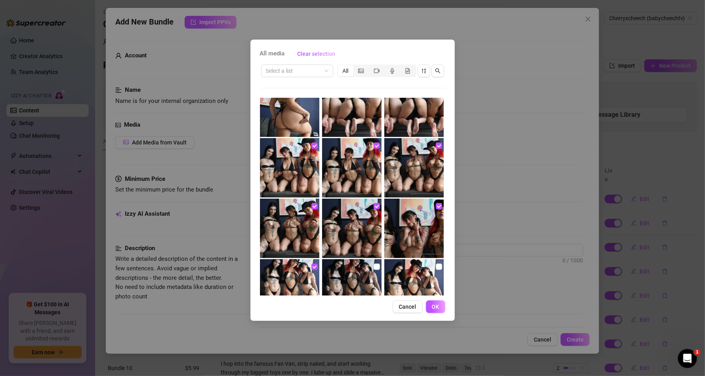
click at [346, 271] on img at bounding box center [351, 288] width 59 height 59
checkbox input "true"
click at [415, 269] on img at bounding box center [413, 288] width 59 height 59
checkbox input "true"
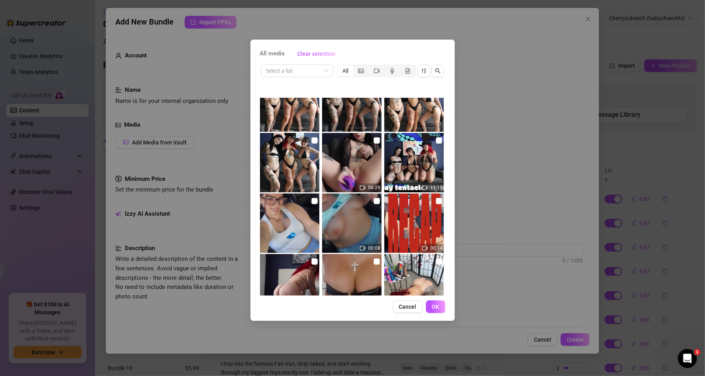
scroll to position [998, 0]
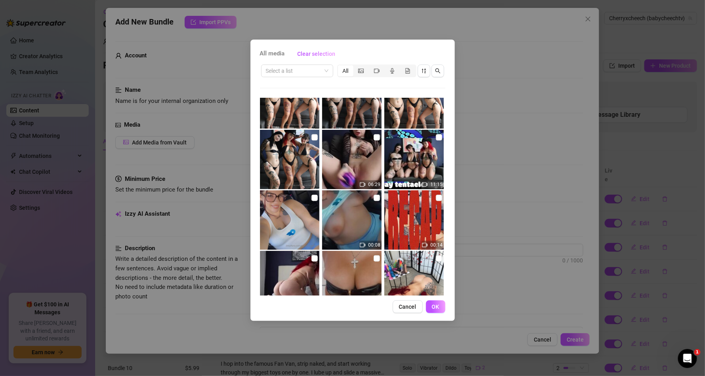
click at [287, 156] on img at bounding box center [289, 159] width 59 height 59
checkbox input "true"
click at [364, 159] on img at bounding box center [351, 159] width 59 height 59
checkbox input "true"
click at [403, 163] on img at bounding box center [413, 159] width 59 height 59
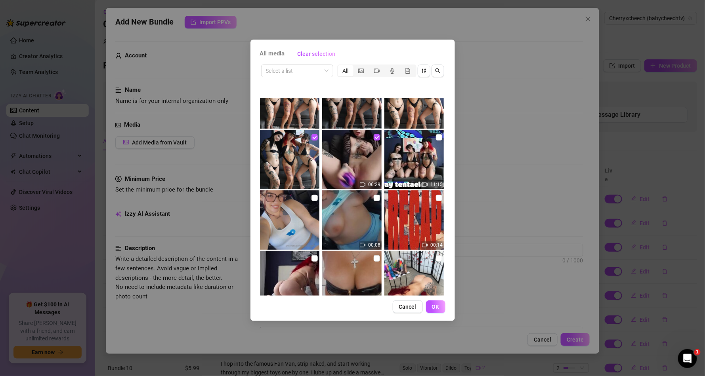
checkbox input "true"
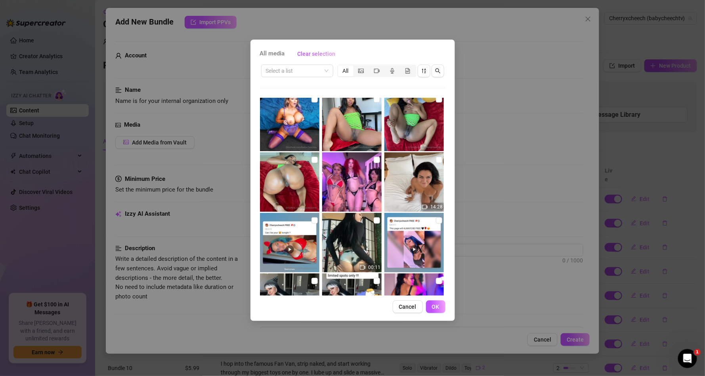
scroll to position [2709, 0]
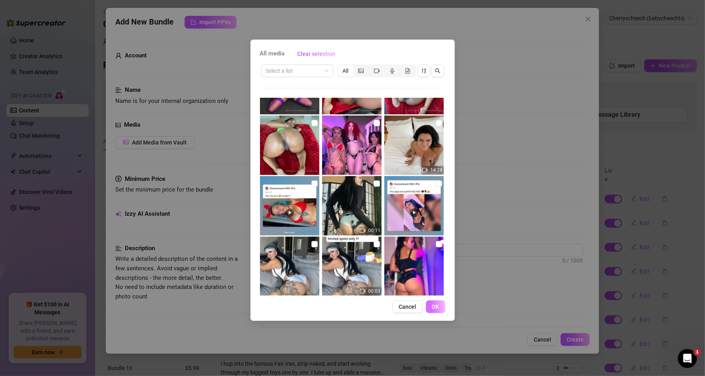
click at [434, 302] on button "OK" at bounding box center [435, 307] width 19 height 13
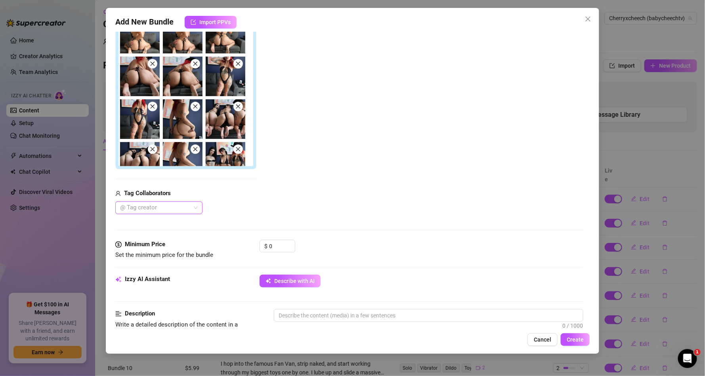
scroll to position [95, 0]
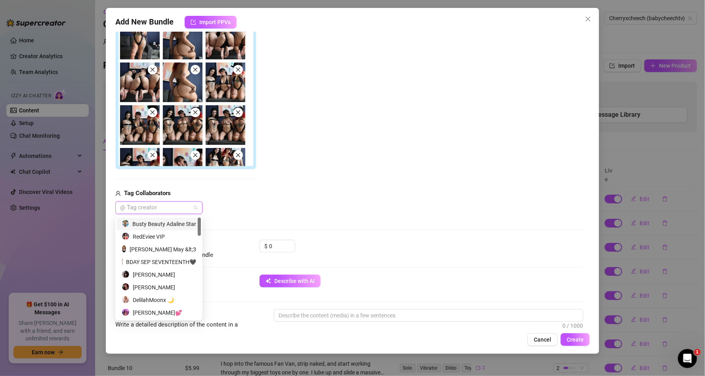
click at [181, 204] on div at bounding box center [155, 207] width 76 height 11
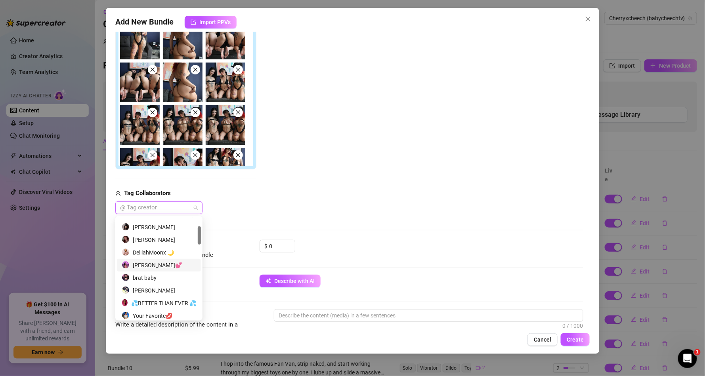
click at [153, 267] on div "[PERSON_NAME]💕" at bounding box center [159, 265] width 74 height 9
click at [154, 314] on div "Your Favorite💋" at bounding box center [159, 316] width 74 height 9
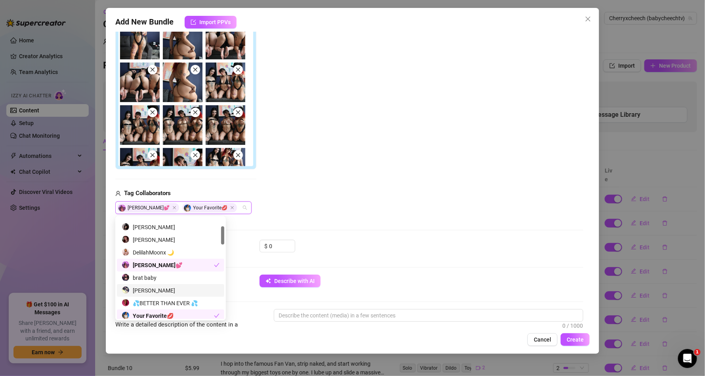
click at [329, 242] on div "$ 0" at bounding box center [421, 250] width 324 height 20
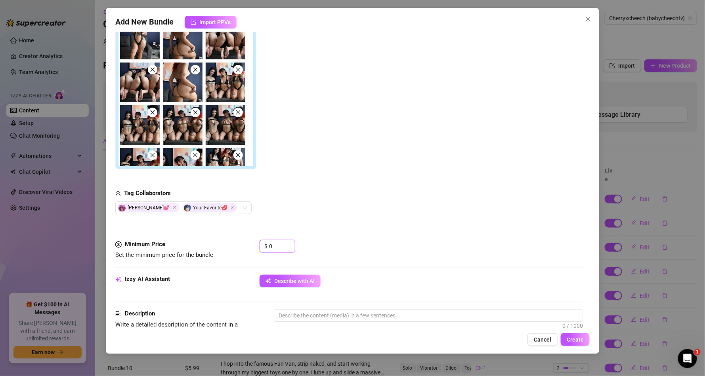
drag, startPoint x: 257, startPoint y: 246, endPoint x: 191, endPoint y: 244, distance: 66.2
click at [203, 244] on div "Minimum Price Set the minimum price for the bundle $ 0" at bounding box center [349, 250] width 468 height 20
drag, startPoint x: 189, startPoint y: 244, endPoint x: 349, endPoint y: 181, distance: 171.3
click at [356, 172] on div "Add Media from Vault Attached Media Tag Collaborators [PERSON_NAME]💕 Your Favor…" at bounding box center [349, 104] width 468 height 221
click at [278, 244] on input "0" at bounding box center [282, 246] width 26 height 12
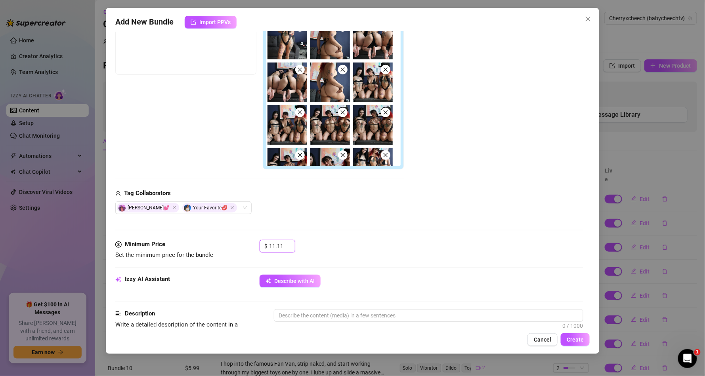
type input "11.11"
click at [254, 283] on div "Izzy AI Assistant Describe with AI" at bounding box center [349, 285] width 468 height 20
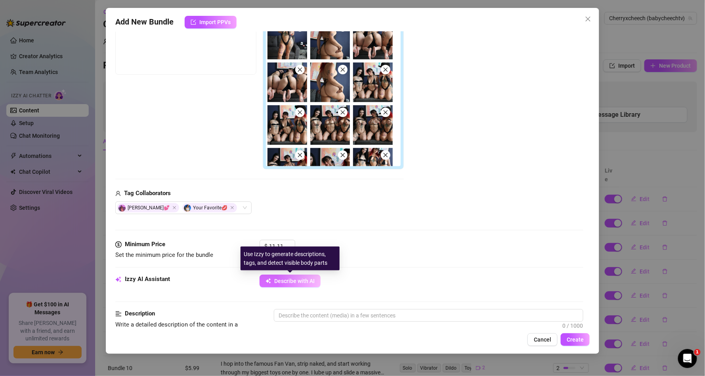
click at [271, 282] on button "Describe with AI" at bounding box center [289, 281] width 61 height 13
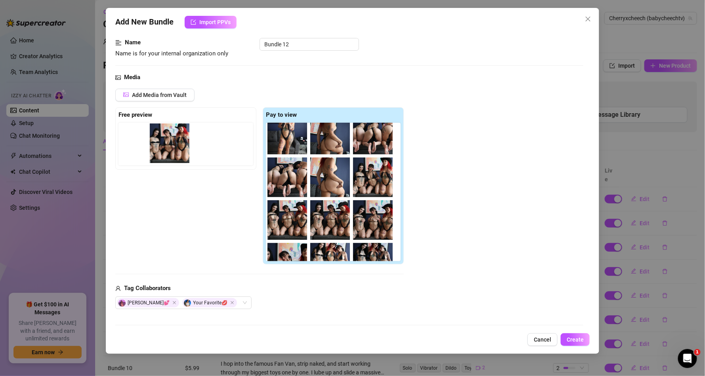
drag, startPoint x: 372, startPoint y: 185, endPoint x: 165, endPoint y: 151, distance: 209.2
click at [165, 151] on div "Free preview Pay to view" at bounding box center [259, 186] width 288 height 158
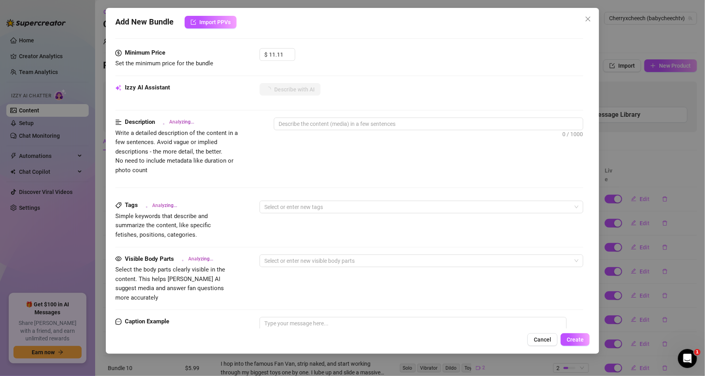
scroll to position [380, 0]
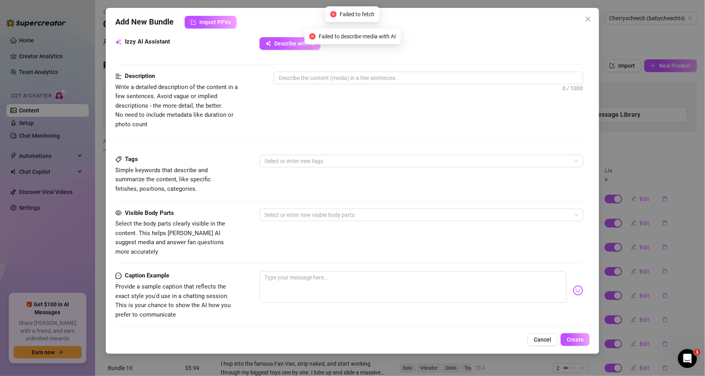
click at [276, 55] on div "Izzy AI Assistant Describe with AI" at bounding box center [349, 47] width 468 height 20
click at [275, 40] on button "Describe with AI" at bounding box center [289, 43] width 61 height 13
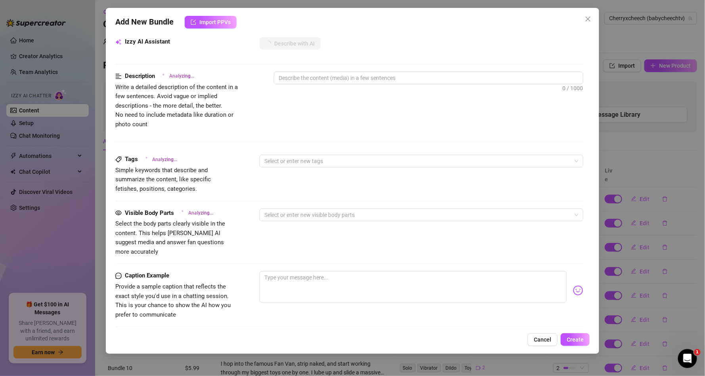
click at [297, 148] on div "Description Analyzing... Write a detailed description of the content in a few s…" at bounding box center [349, 113] width 468 height 83
drag, startPoint x: 297, startPoint y: 157, endPoint x: 290, endPoint y: 163, distance: 9.2
click at [297, 157] on div at bounding box center [417, 161] width 312 height 11
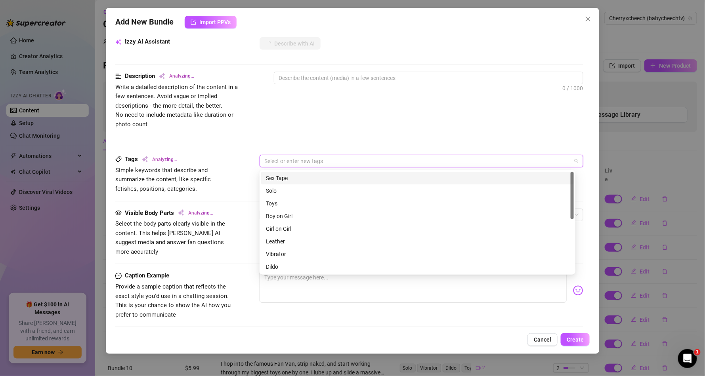
click at [283, 179] on div "Sex Tape" at bounding box center [417, 178] width 303 height 9
click at [289, 229] on div "Girl on Girl" at bounding box center [417, 229] width 303 height 9
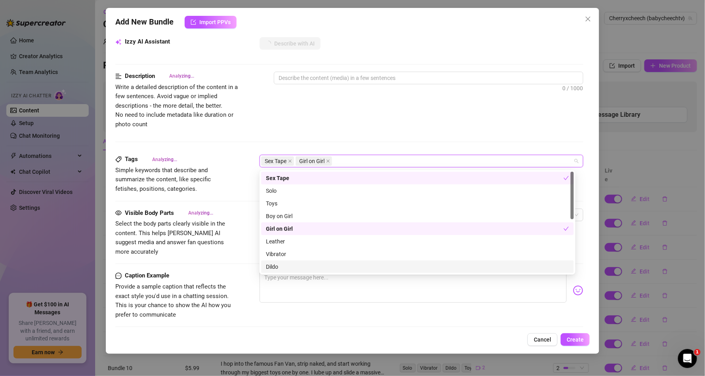
click at [283, 263] on div "Dildo" at bounding box center [417, 267] width 303 height 9
click at [281, 204] on div "Toys" at bounding box center [417, 203] width 303 height 9
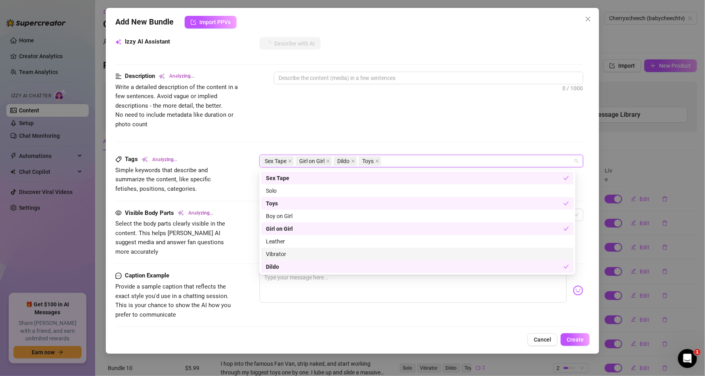
scroll to position [48, 0]
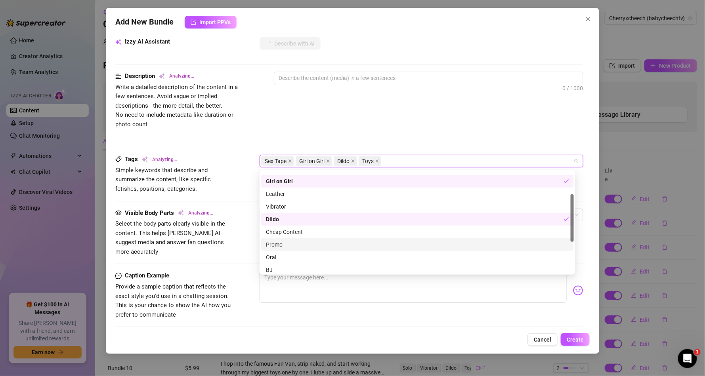
click at [282, 242] on div "Promo" at bounding box center [417, 244] width 303 height 9
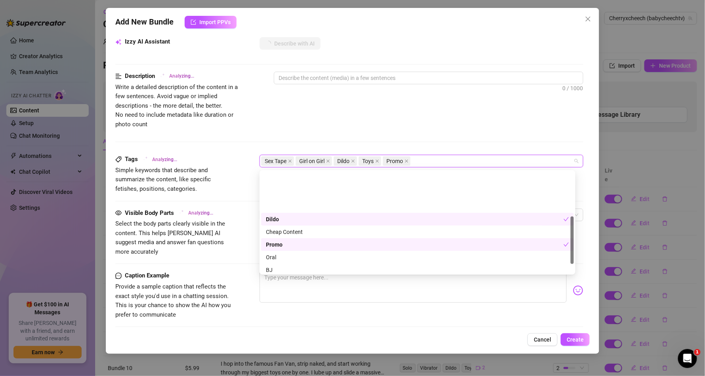
scroll to position [95, 0]
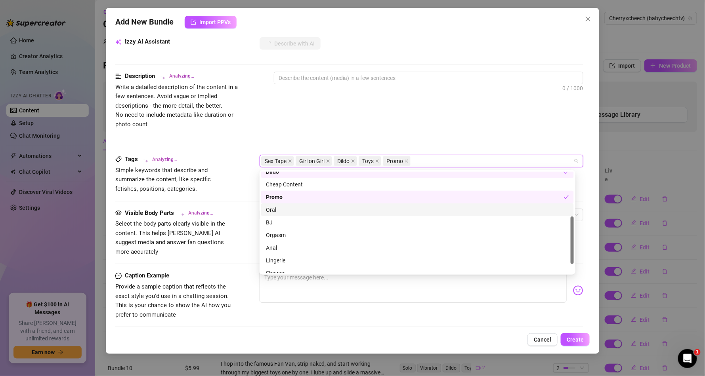
click at [281, 209] on div "Oral" at bounding box center [417, 210] width 303 height 9
drag, startPoint x: 286, startPoint y: 234, endPoint x: 286, endPoint y: 238, distance: 4.0
click at [286, 234] on div "Orgasm" at bounding box center [417, 235] width 303 height 9
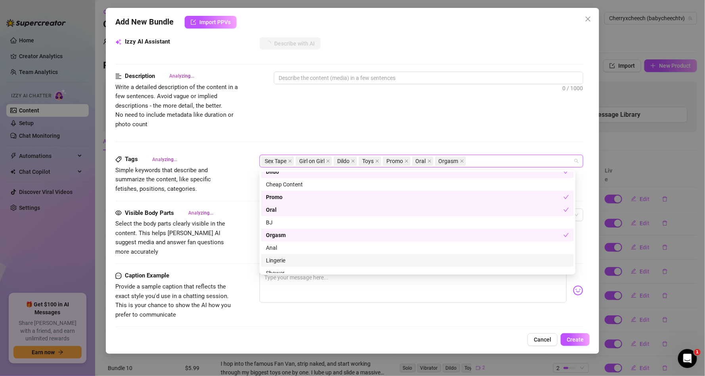
scroll to position [114, 0]
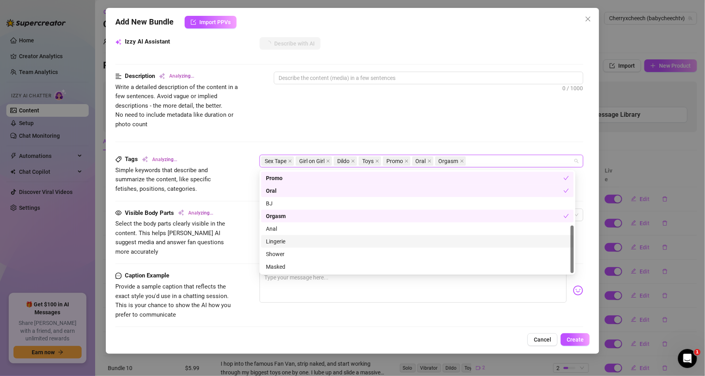
click at [282, 242] on div "Lingerie" at bounding box center [417, 241] width 303 height 9
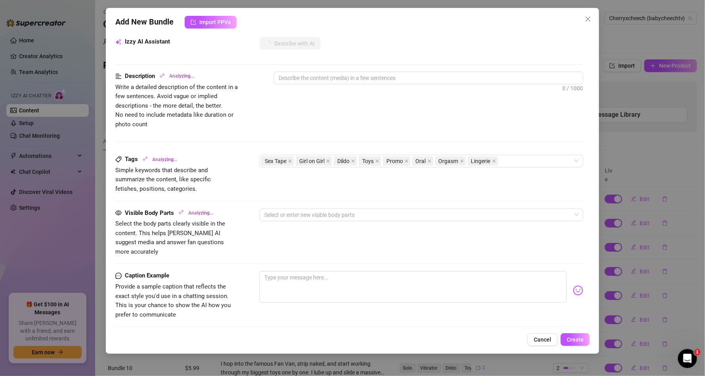
click at [222, 207] on div "Tags Analyzing... Simple keywords that describe and summarize the content, like…" at bounding box center [349, 181] width 468 height 53
click at [369, 209] on div "Select or enter new visible body parts" at bounding box center [421, 215] width 324 height 13
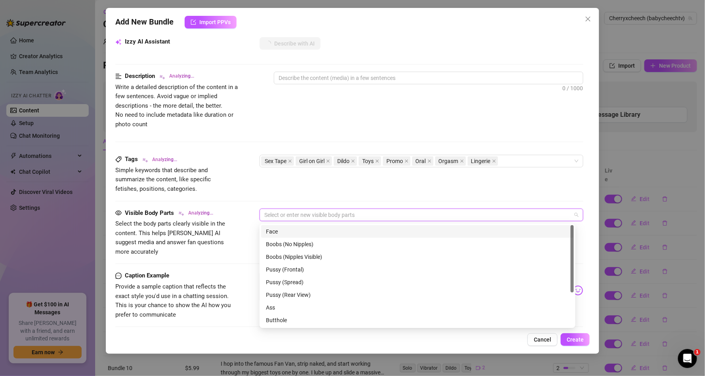
click at [338, 227] on div "Face" at bounding box center [417, 231] width 303 height 9
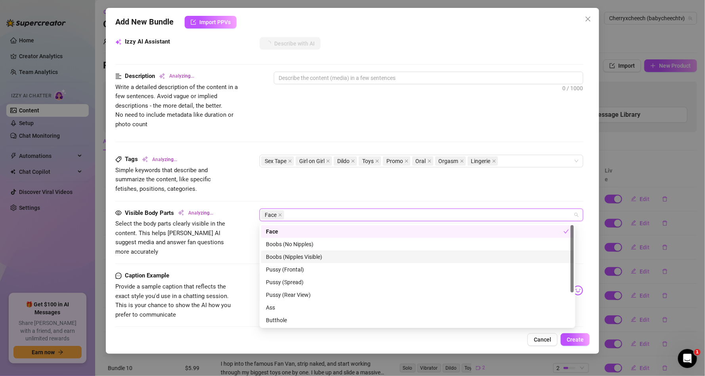
click at [327, 253] on div "Boobs (Nipples Visible)" at bounding box center [417, 257] width 303 height 9
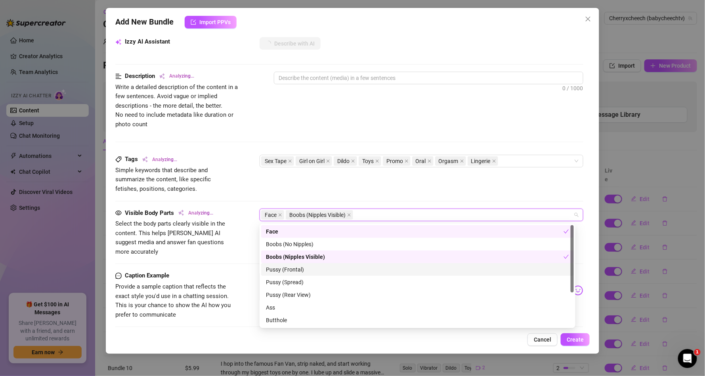
click at [286, 273] on div "Pussy (Frontal)" at bounding box center [417, 269] width 303 height 9
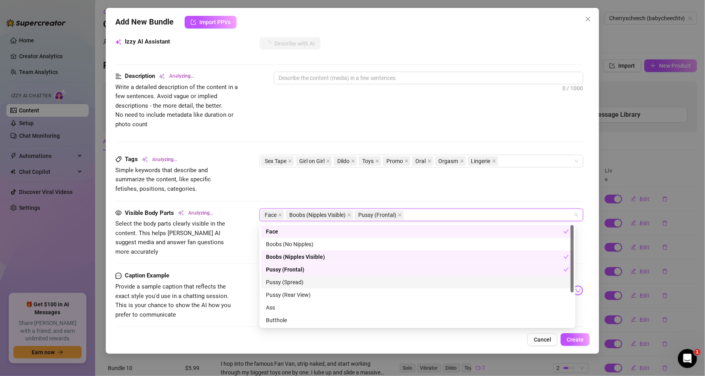
click at [293, 281] on div "Pussy (Spread)" at bounding box center [417, 282] width 303 height 9
click at [294, 293] on div "Pussy (Rear View)" at bounding box center [417, 295] width 303 height 9
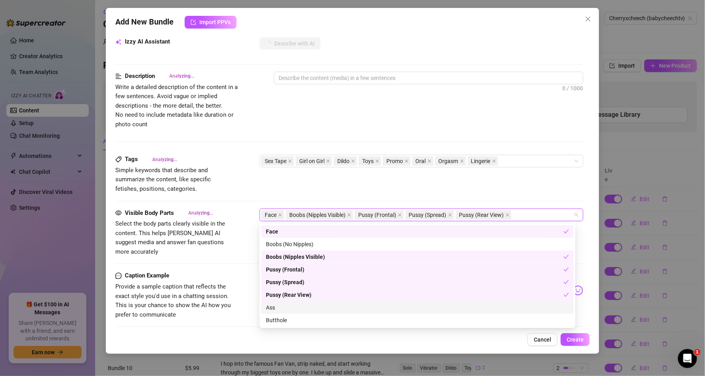
click at [279, 307] on div "Ass" at bounding box center [417, 307] width 303 height 9
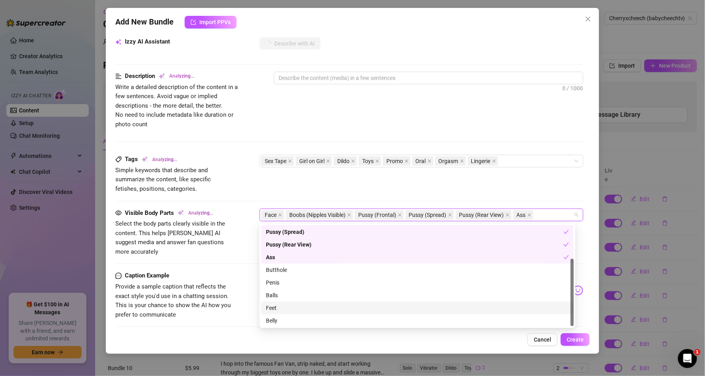
click at [273, 309] on div "Feet" at bounding box center [417, 308] width 303 height 9
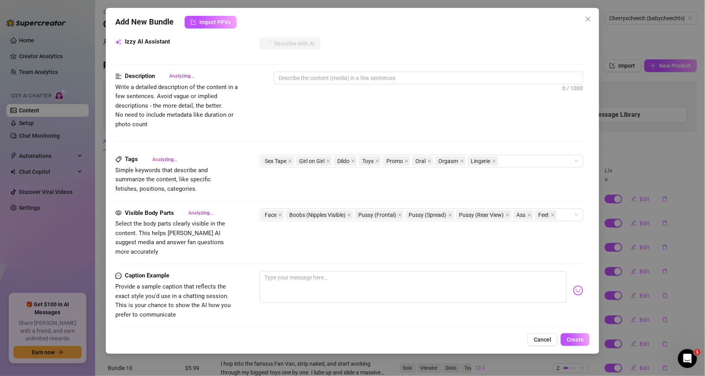
click at [213, 249] on div "Visible Body Parts Analyzing... Select the body parts clearly visible in the co…" at bounding box center [349, 240] width 468 height 63
type textarea "Three"
type textarea "Three tattooed"
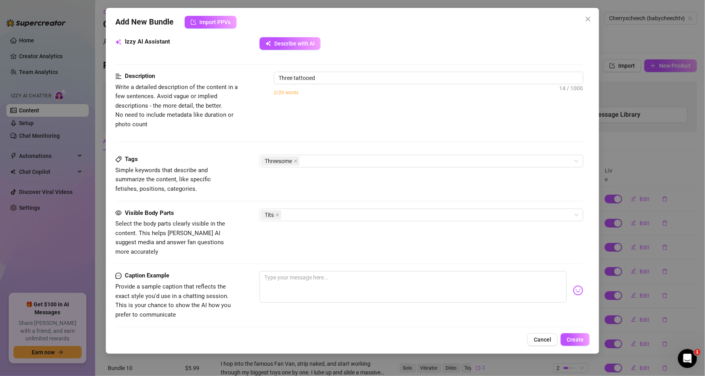
type textarea "Three tattooed babes"
type textarea "Three tattooed babes in"
type textarea "Three tattooed babes in tiny"
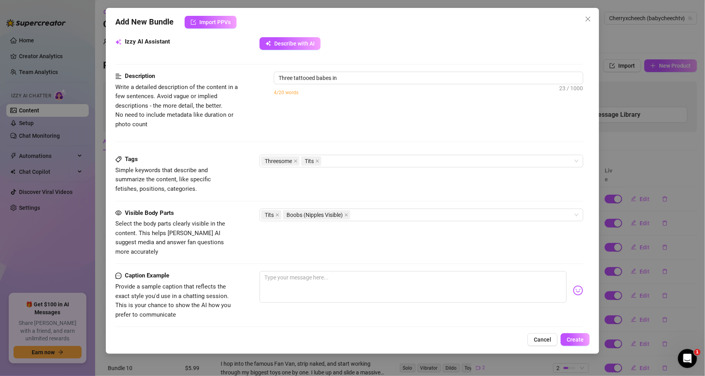
type textarea "Three tattooed babes in tiny"
type textarea "Three tattooed babes in tiny black"
type textarea "Three tattooed babes in tiny black bikinis"
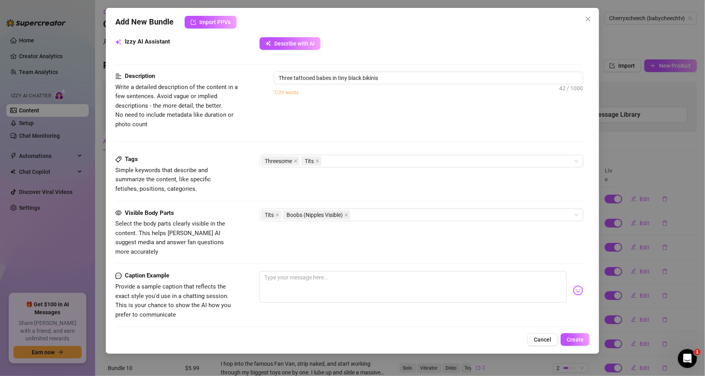
type textarea "Three tattooed babes in tiny black bikinis and"
type textarea "Three tattooed babes in tiny black bikinis and lingerie"
type textarea "Three tattooed babes in tiny black bikinis and lingerie tease"
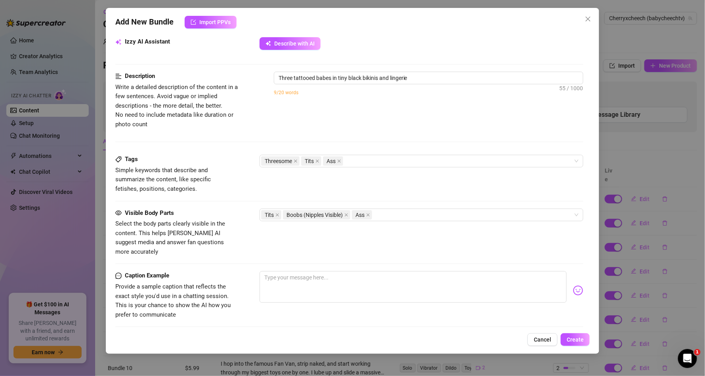
type textarea "Three tattooed babes in tiny black bikinis and lingerie tease"
type textarea "Three tattooed babes in tiny black bikinis and lingerie tease together"
type textarea "Three tattooed babes in tiny black bikinis and lingerie tease together on"
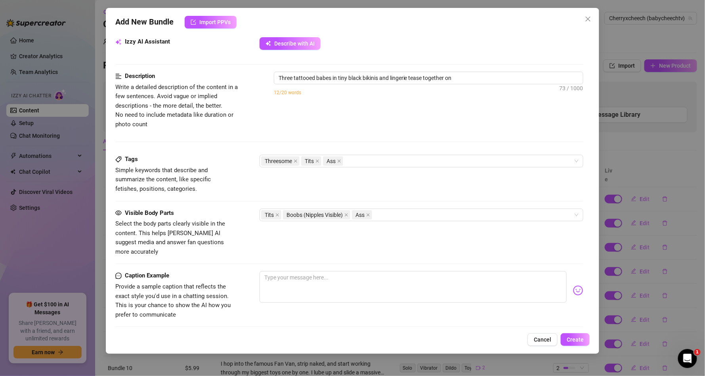
type textarea "Three tattooed babes in tiny black bikinis and lingerie tease together on a"
type textarea "Three tattooed babes in tiny black bikinis and lingerie tease together on a cou…"
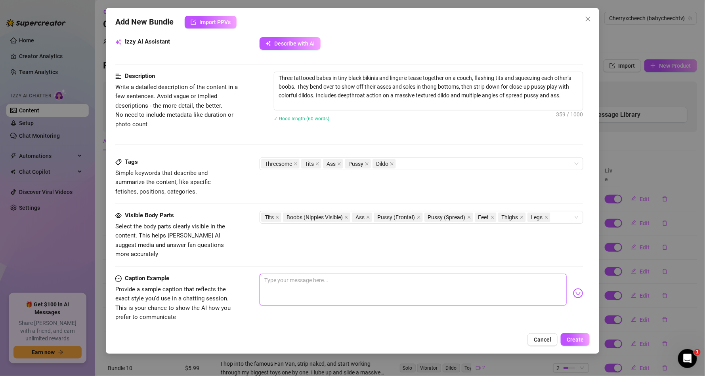
click at [337, 275] on textarea at bounding box center [412, 290] width 307 height 32
drag, startPoint x: 337, startPoint y: 275, endPoint x: 336, endPoint y: 281, distance: 6.4
paste textarea "Three horny girls, one wild fantasy — we bring out our biggest, thickest hentai…"
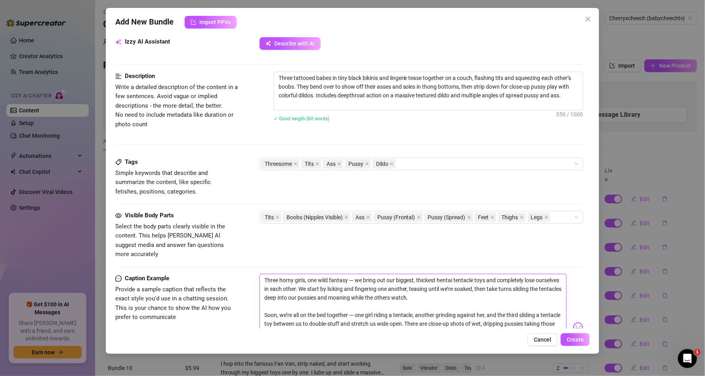
scroll to position [0, 0]
click at [322, 304] on textarea "Three horny girls, one wild fantasy — we bring out our biggest, thickest hentai…" at bounding box center [412, 324] width 307 height 100
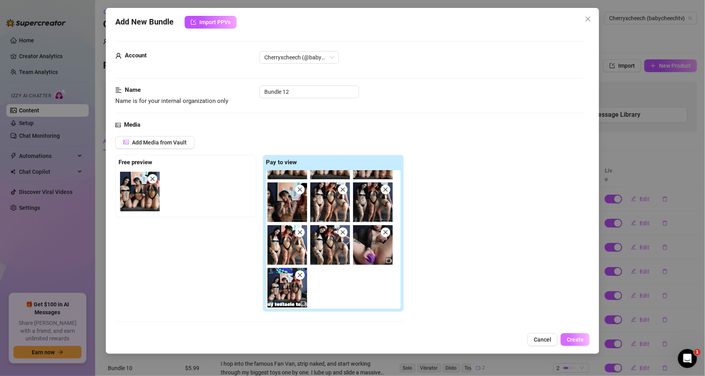
click at [576, 340] on span "Create" at bounding box center [574, 340] width 17 height 6
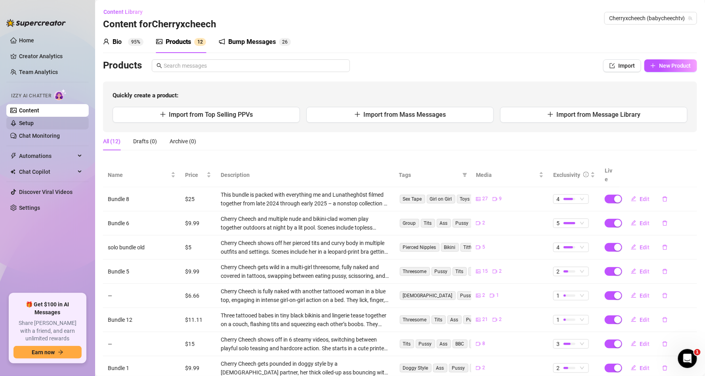
click at [34, 124] on link "Setup" at bounding box center [26, 123] width 15 height 6
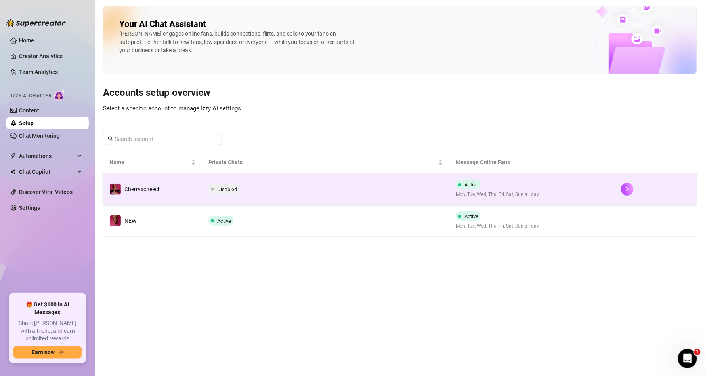
click at [227, 188] on span "Disabled" at bounding box center [227, 190] width 20 height 6
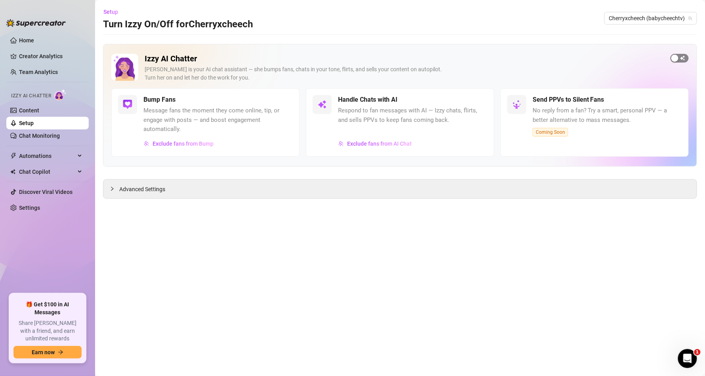
click at [673, 59] on div "button" at bounding box center [674, 58] width 7 height 7
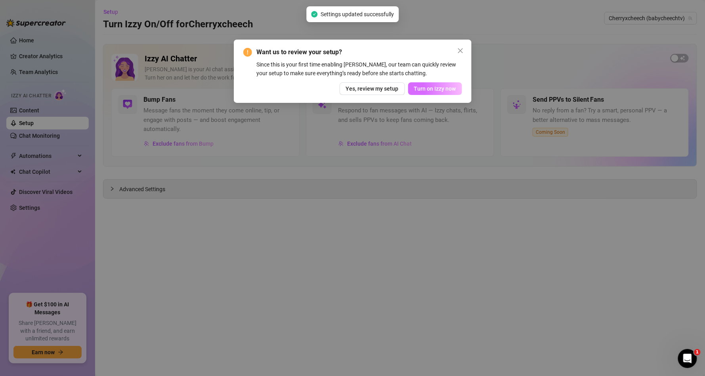
click at [434, 90] on span "Turn on Izzy now" at bounding box center [435, 89] width 42 height 6
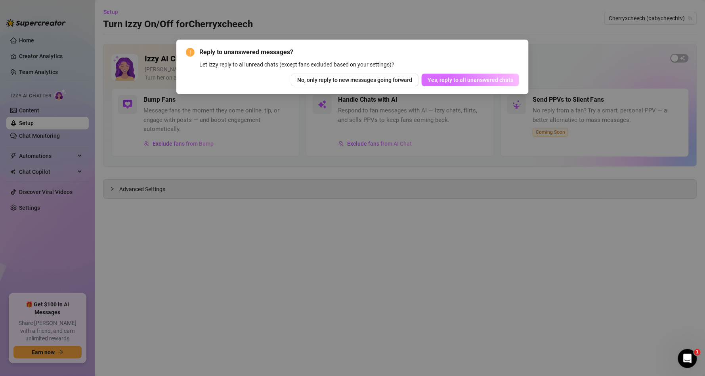
click at [450, 79] on span "Yes, reply to all unanswered chats" at bounding box center [470, 80] width 86 height 6
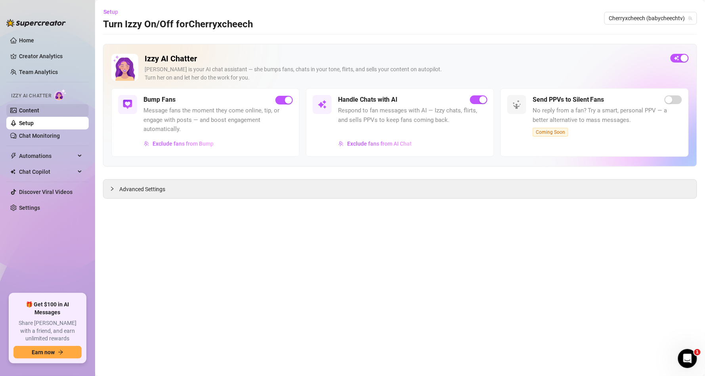
click at [39, 112] on link "Content" at bounding box center [29, 110] width 20 height 6
